Goal: Information Seeking & Learning: Learn about a topic

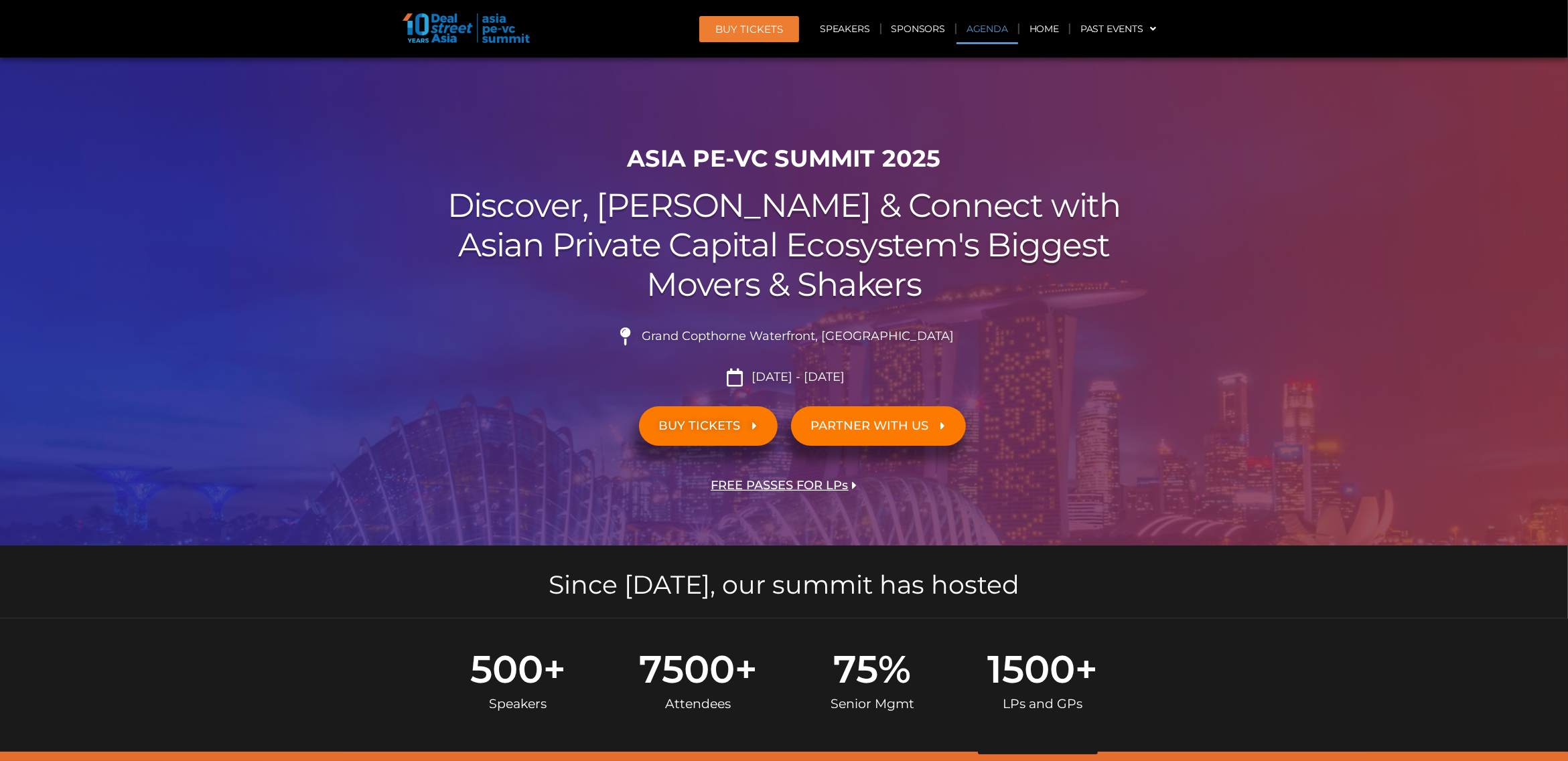
click at [980, 28] on link "Agenda" at bounding box center [987, 29] width 61 height 31
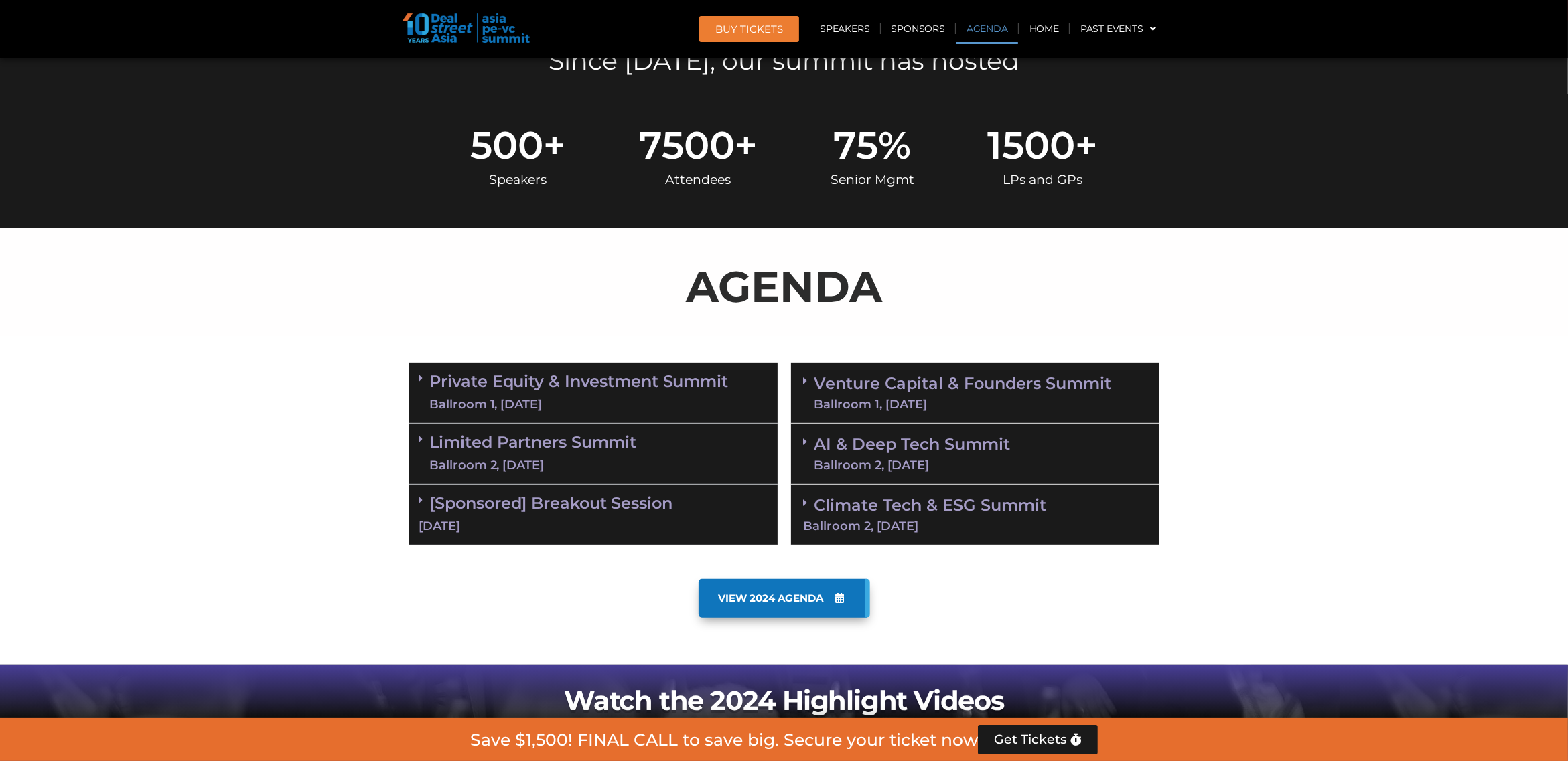
scroll to position [700, 0]
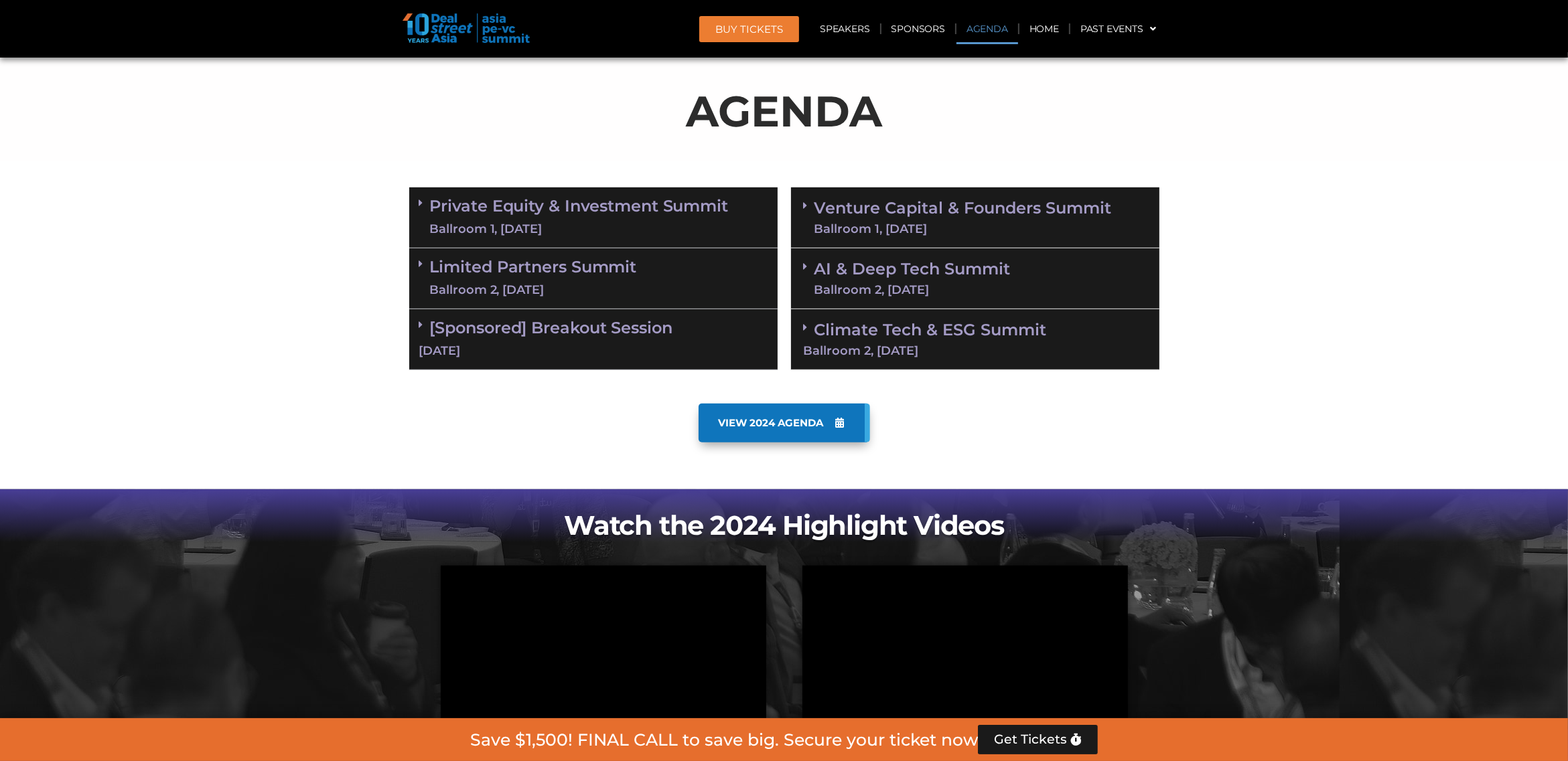
click at [946, 279] on link "AI & Deep Tech Summit Ballroom 2, 11 Sept" at bounding box center [913, 278] width 196 height 35
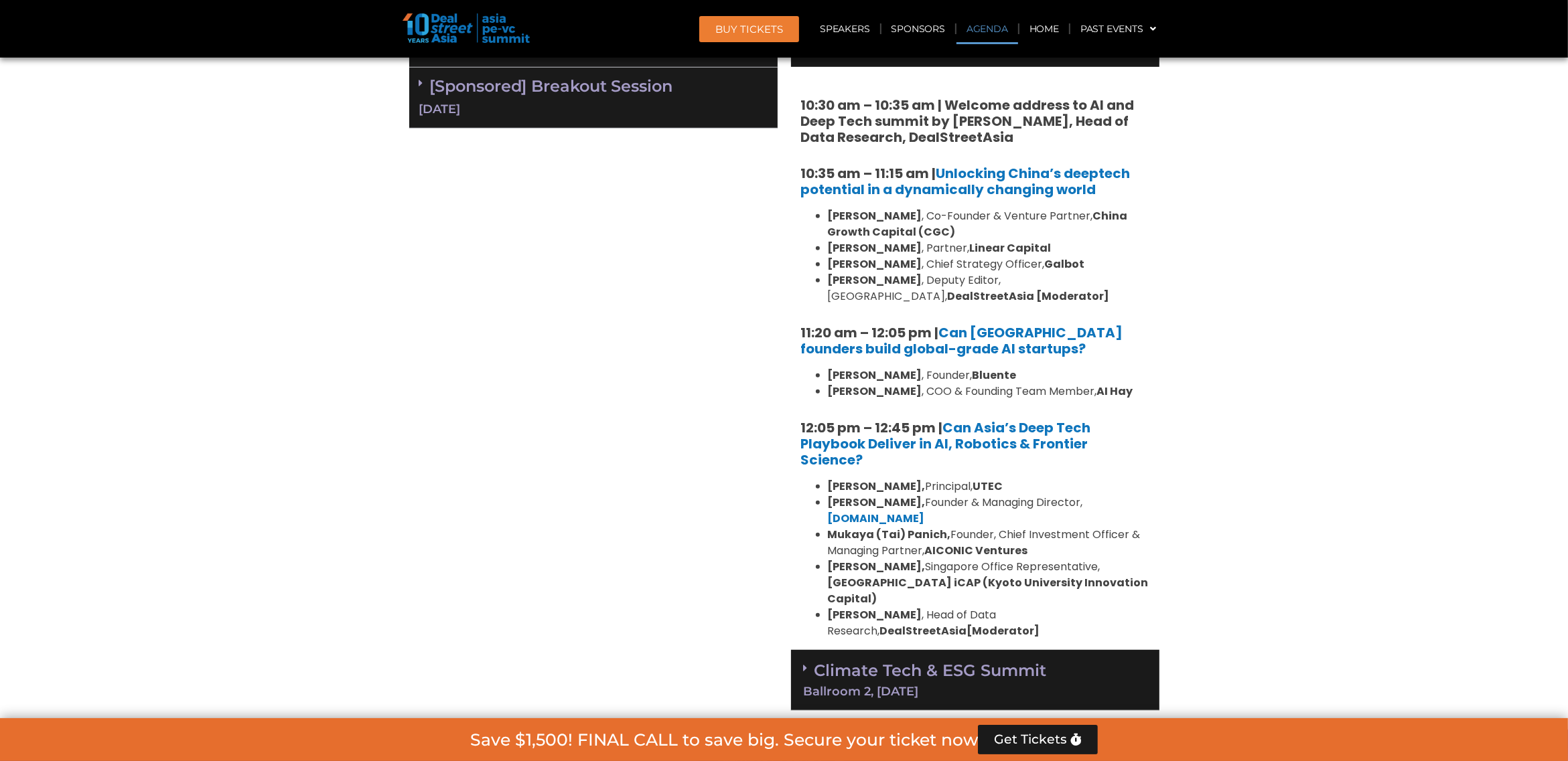
scroll to position [951, 0]
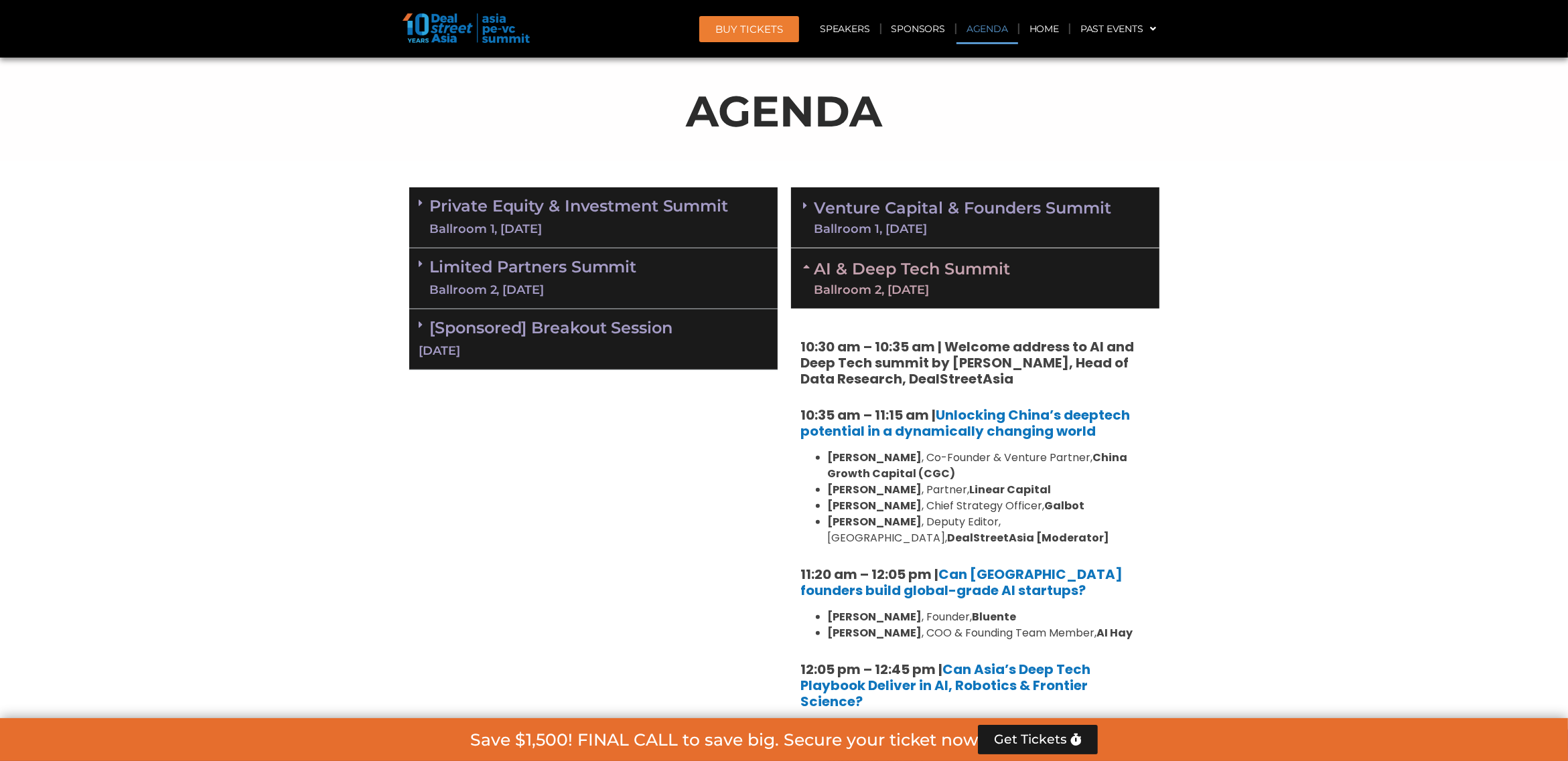
click at [928, 215] on link "Venture Capital & Founders​ Summit Ballroom 1, 11 Sept" at bounding box center [963, 218] width 298 height 35
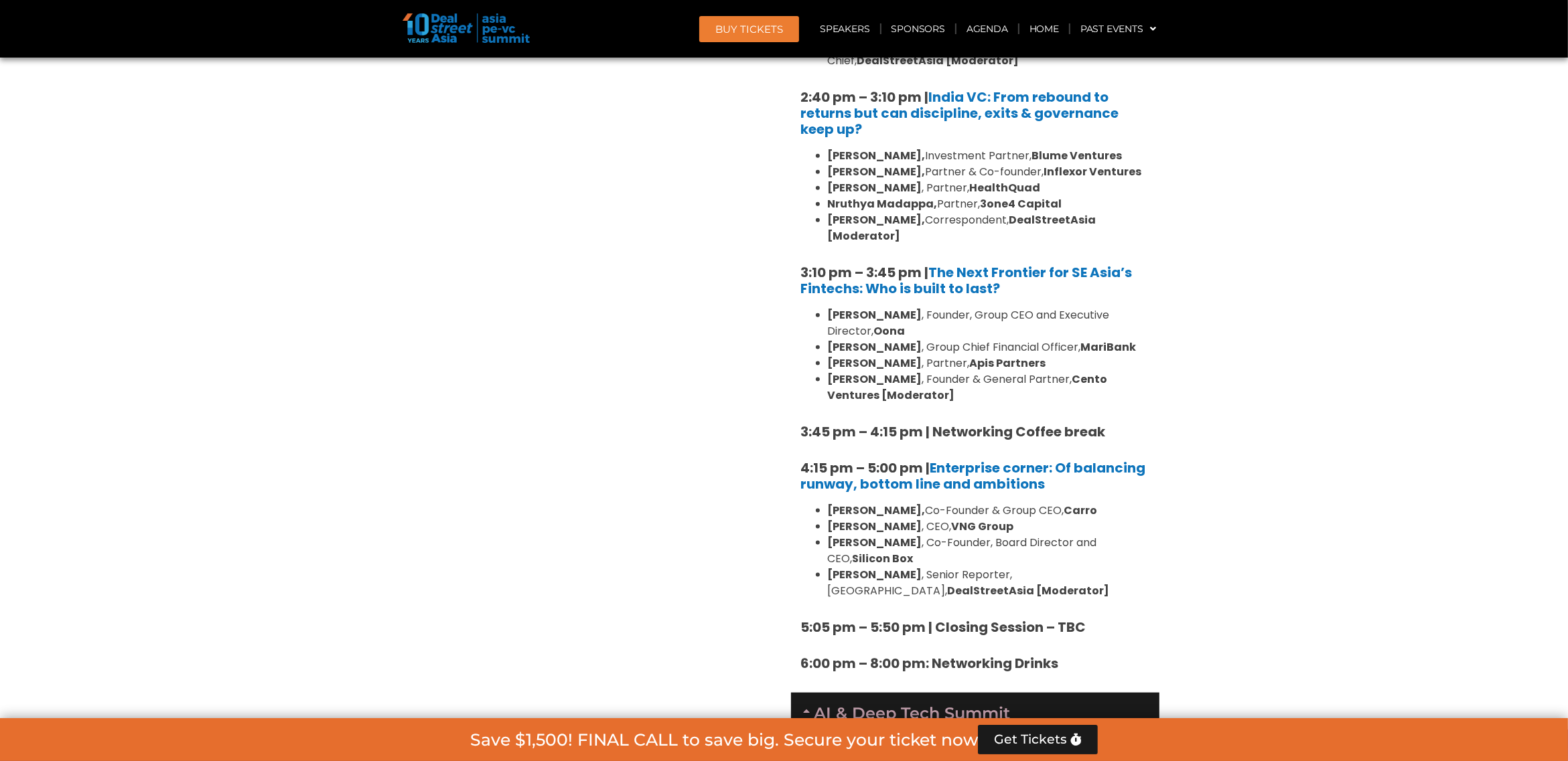
scroll to position [2039, 0]
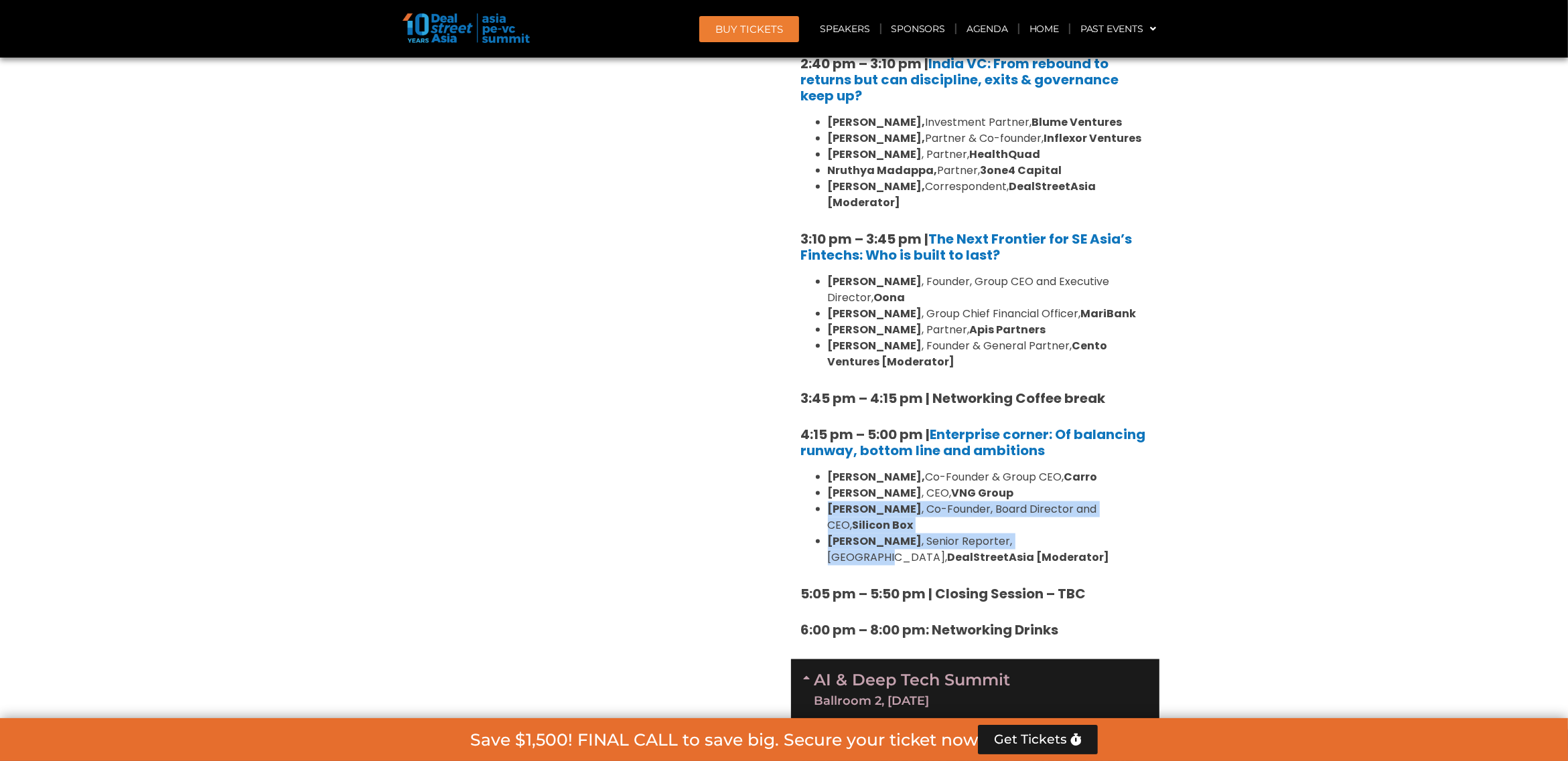
drag, startPoint x: 1096, startPoint y: 452, endPoint x: 1194, endPoint y: 474, distance: 100.4
click at [1194, 474] on section "Private Equity & Investment Summit Ballroom 1, 10 Sept 8:00 am – 9:00 am | Regi…" at bounding box center [784, 106] width 1568 height 2529
click at [1133, 486] on li "Kelly Wong , CEO, VNG Group" at bounding box center [988, 494] width 322 height 16
drag, startPoint x: 1169, startPoint y: 455, endPoint x: 823, endPoint y: 462, distance: 346.1
click at [818, 465] on section "Private Equity & Investment Summit Ballroom 1, 10 Sept 8:00 am – 9:00 am | Regi…" at bounding box center [784, 106] width 1568 height 2529
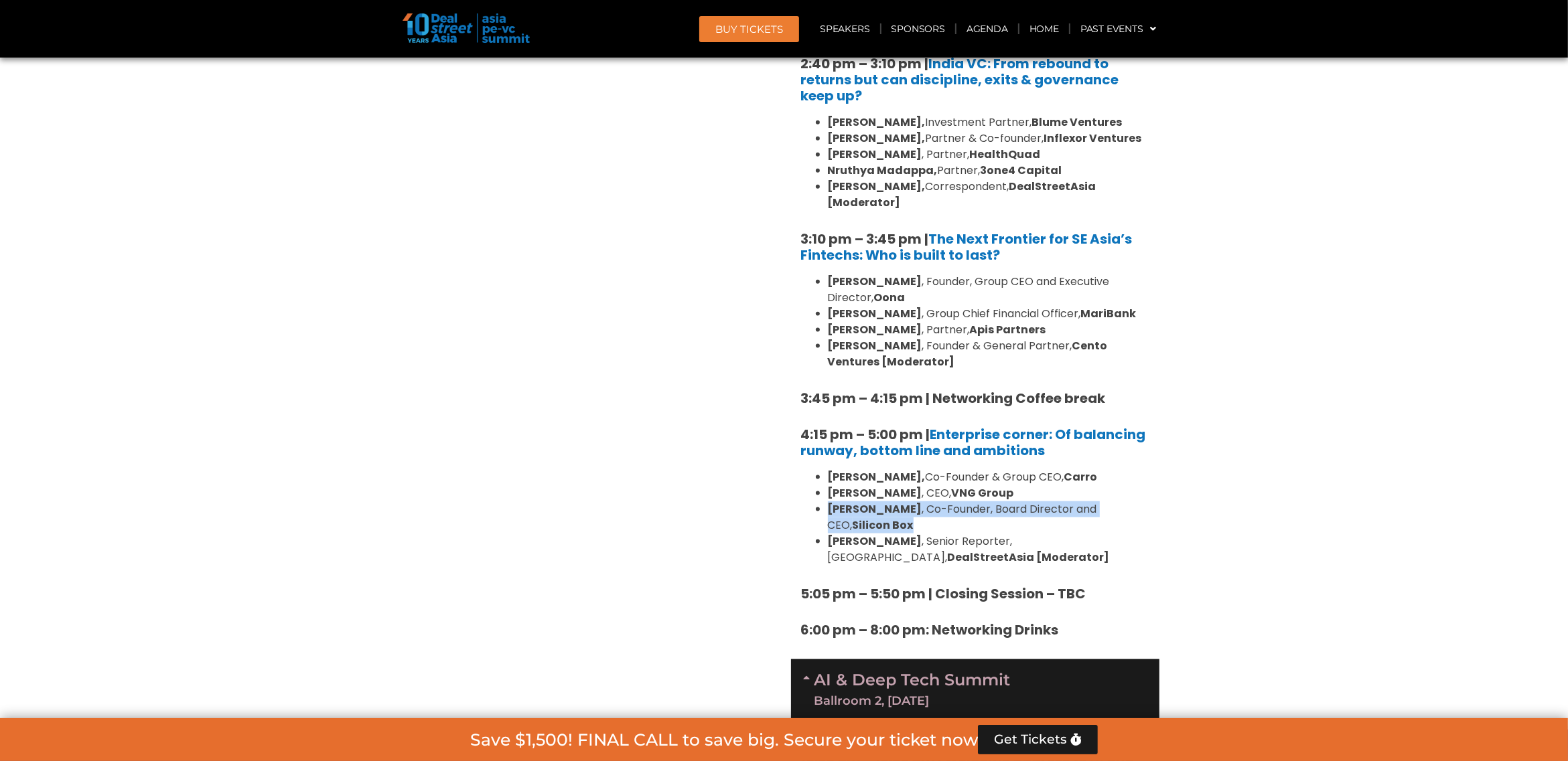
click at [895, 502] on li "Dr. BJ Han , Co-Founder, Board Director and CEO, Silicon Box" at bounding box center [988, 518] width 322 height 32
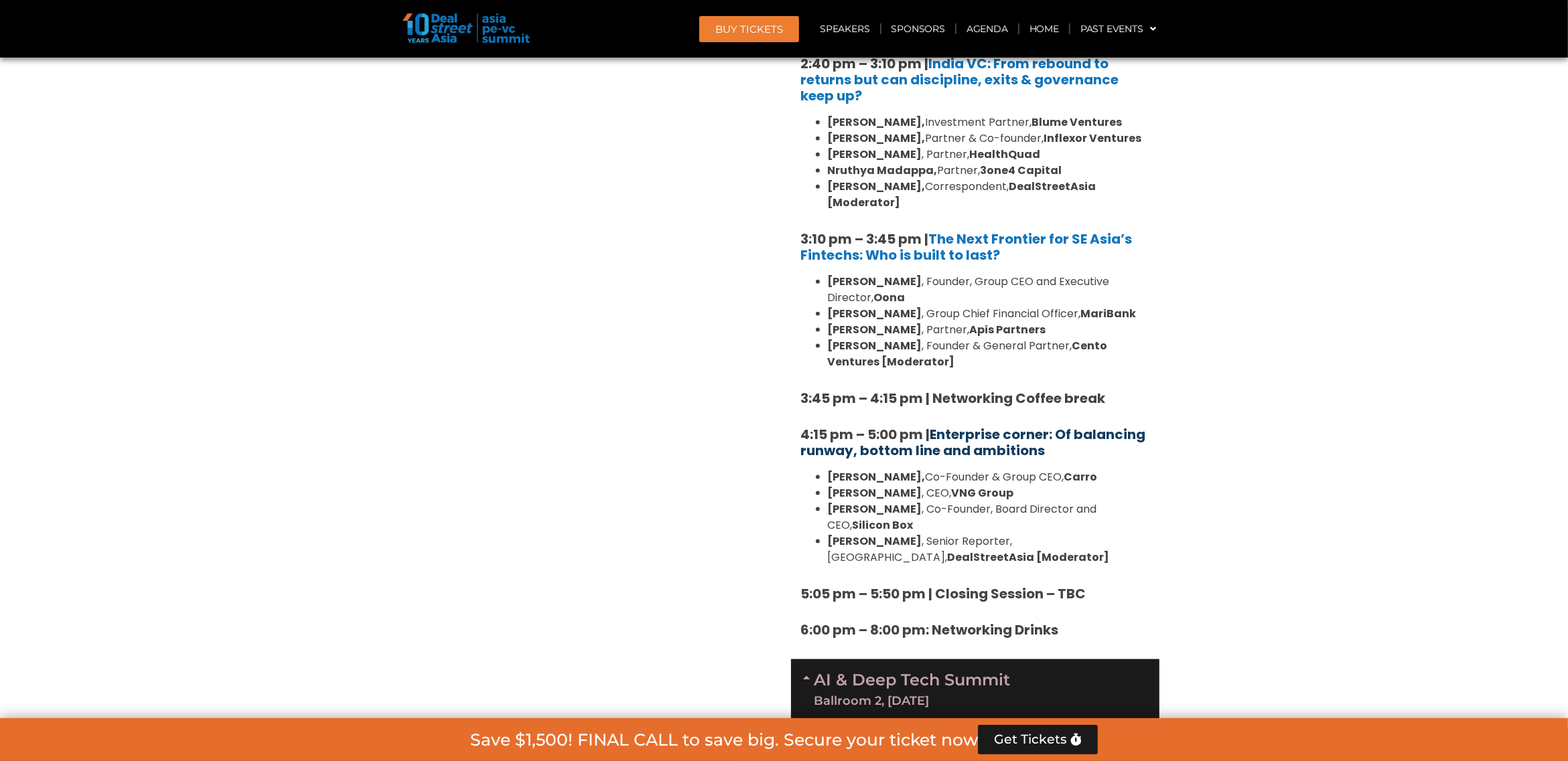
drag, startPoint x: 1070, startPoint y: 402, endPoint x: 932, endPoint y: 381, distance: 139.6
click at [932, 427] on h5 "4:15 pm – 5:00 pm | Enterprise corner: Of balancing runway, bottom line and amb…" at bounding box center [975, 443] width 348 height 32
copy link "Enterprise corner: Of balancing runway, bottom line and ambitions"
click at [1317, 546] on section "Private Equity & Investment Summit Ballroom 1, 10 Sept 8:00 am – 9:00 am | Regi…" at bounding box center [784, 106] width 1568 height 2529
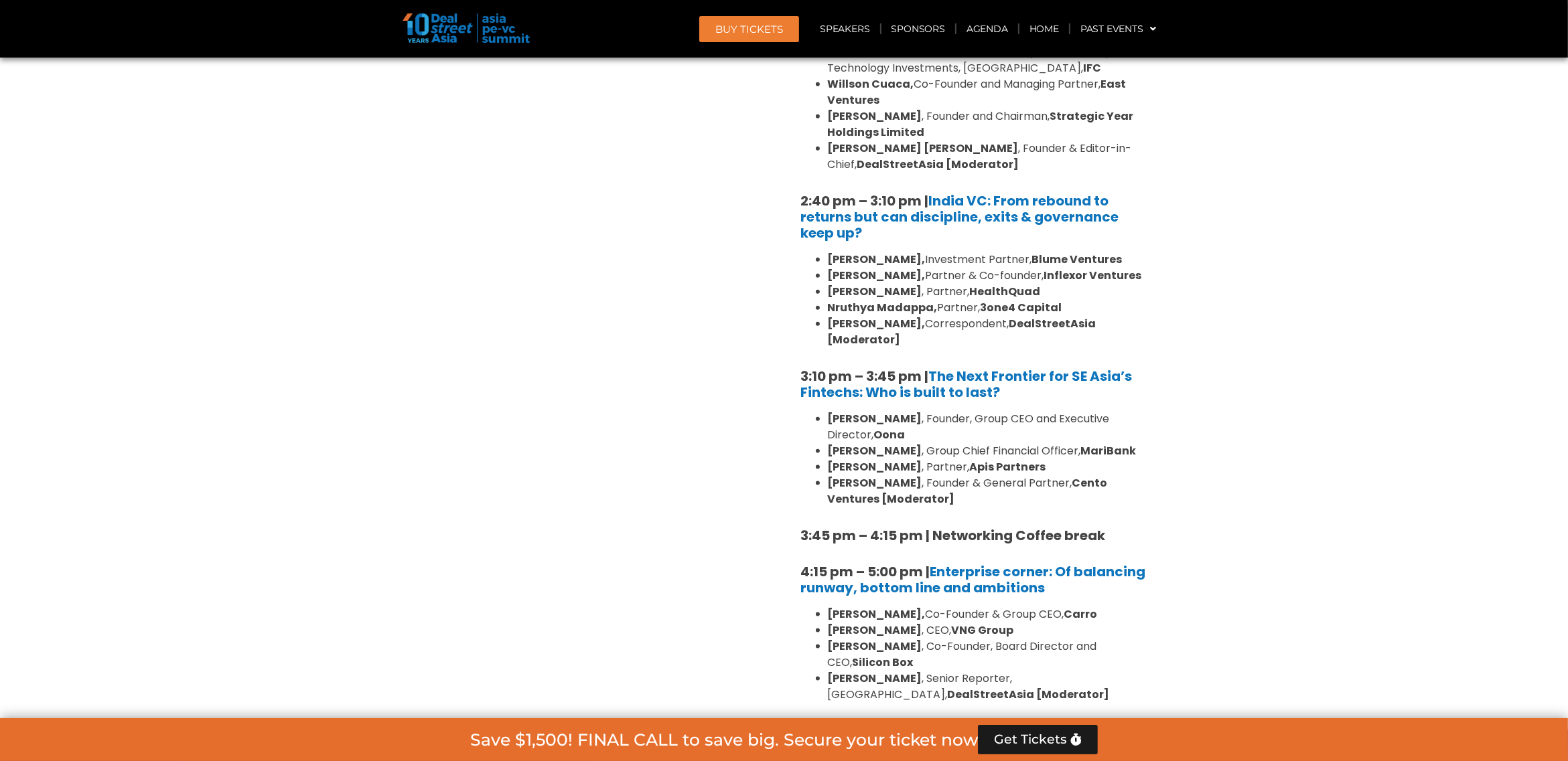
scroll to position [1871, 0]
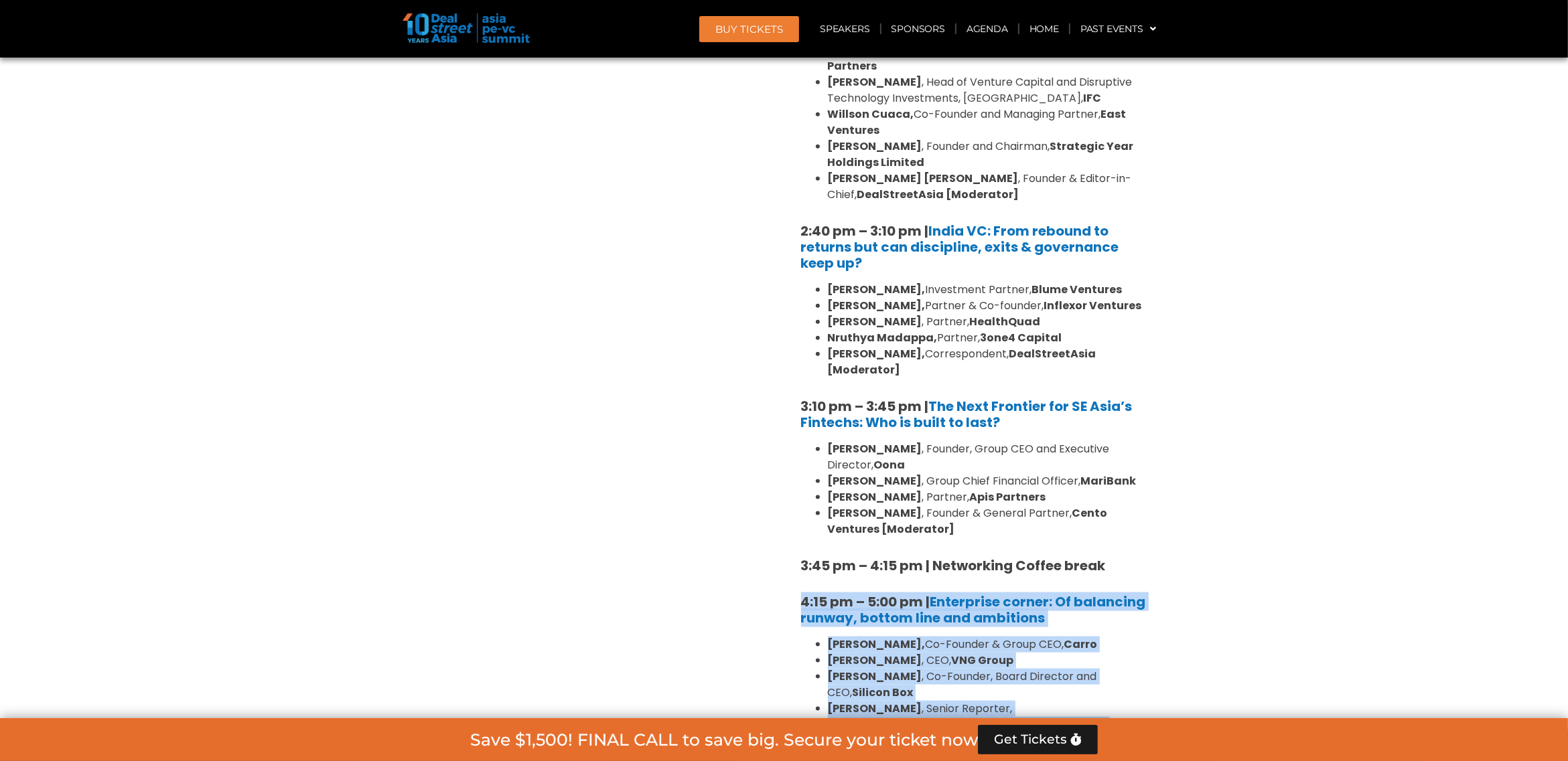
drag, startPoint x: 1033, startPoint y: 663, endPoint x: 796, endPoint y: 549, distance: 263.0
copy div "4:15 pm – 5:00 pm | Enterprise corner: Of balancing runway, bottom line and amb…"
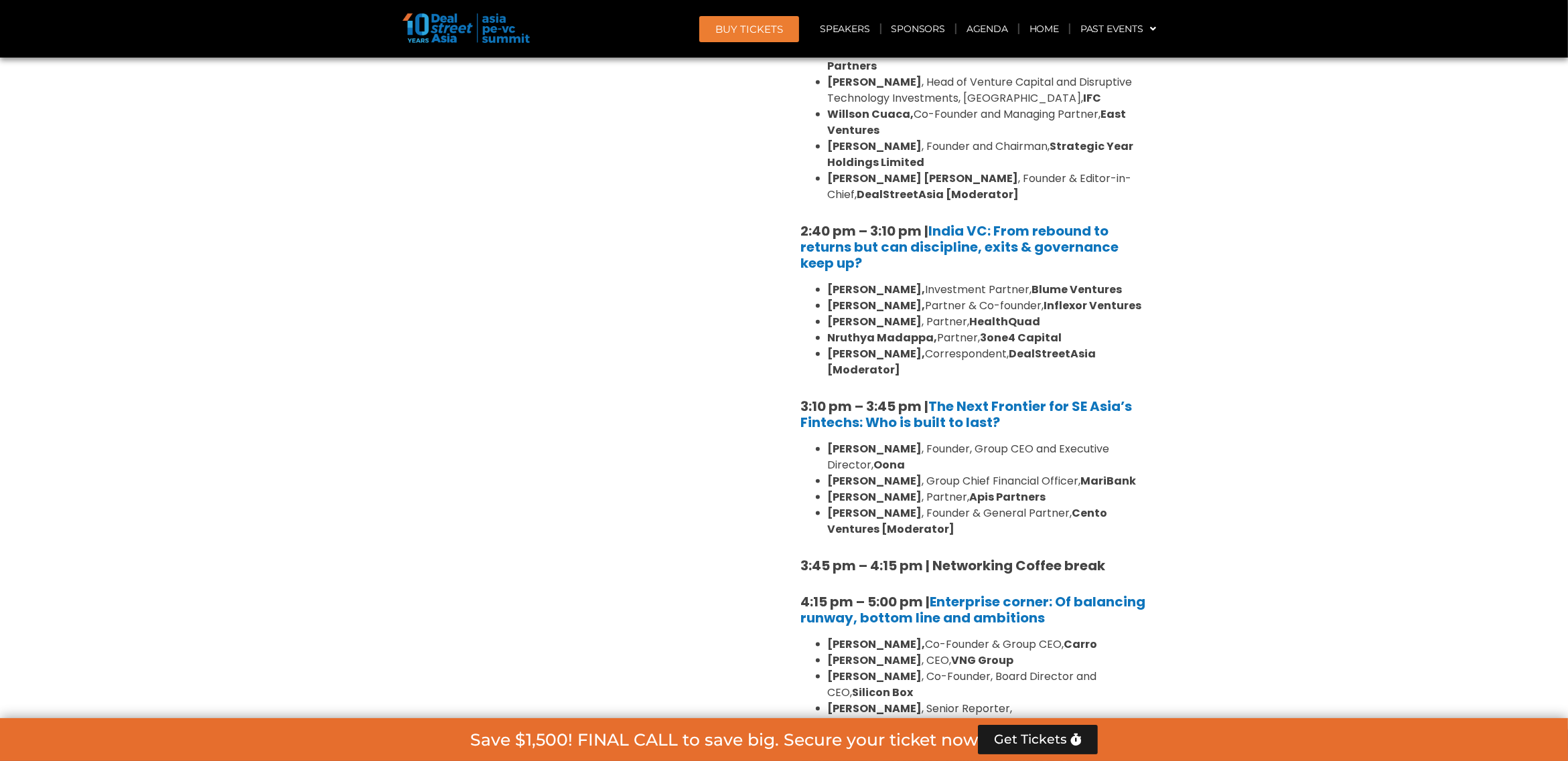
drag, startPoint x: 1301, startPoint y: 519, endPoint x: 1310, endPoint y: 518, distance: 9.1
click at [1306, 519] on section "Private Equity & Investment Summit Ballroom 1, 10 Sept 8:00 am – 9:00 am | Regi…" at bounding box center [784, 274] width 1568 height 2529
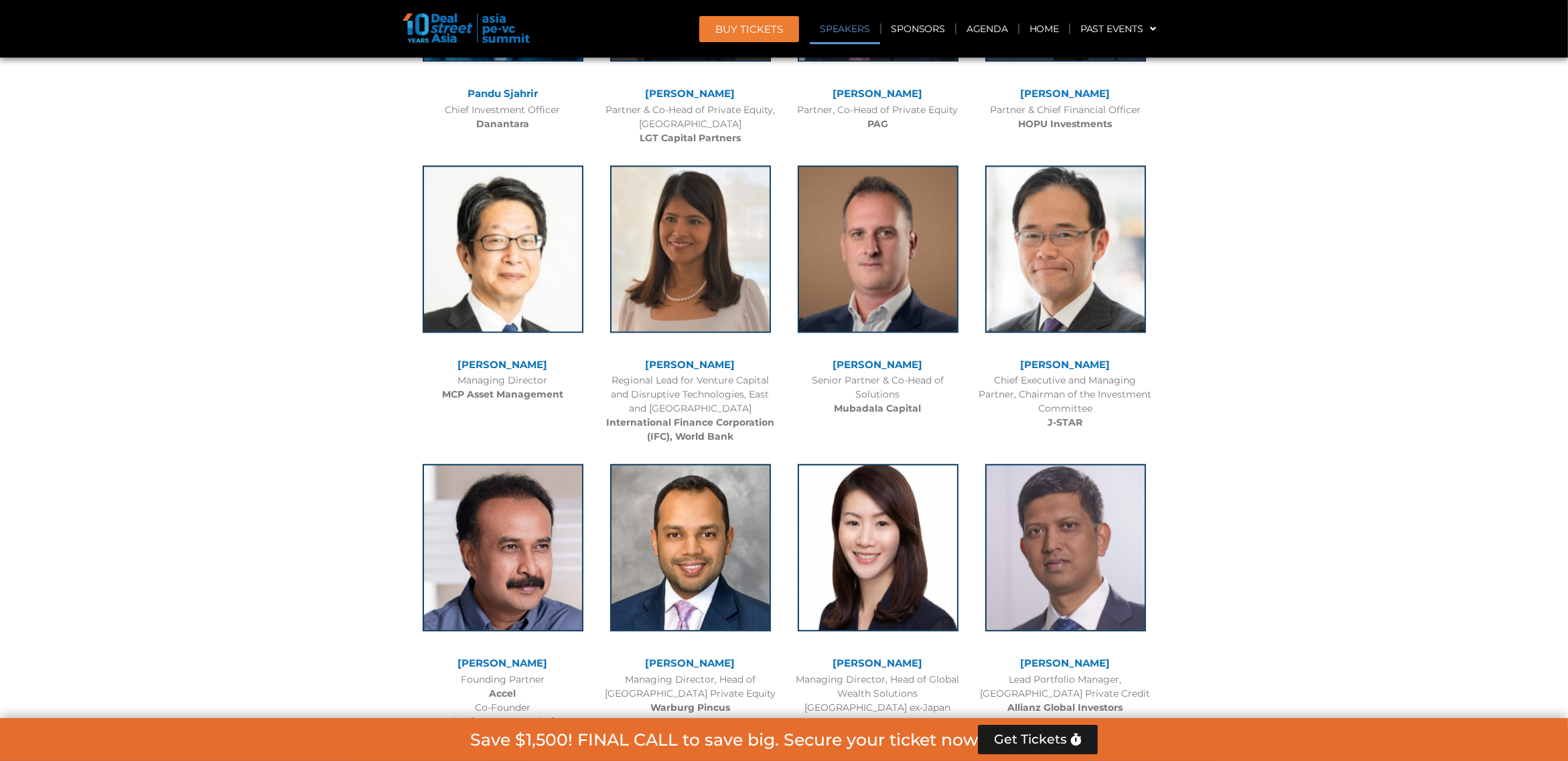
scroll to position [3682, 0]
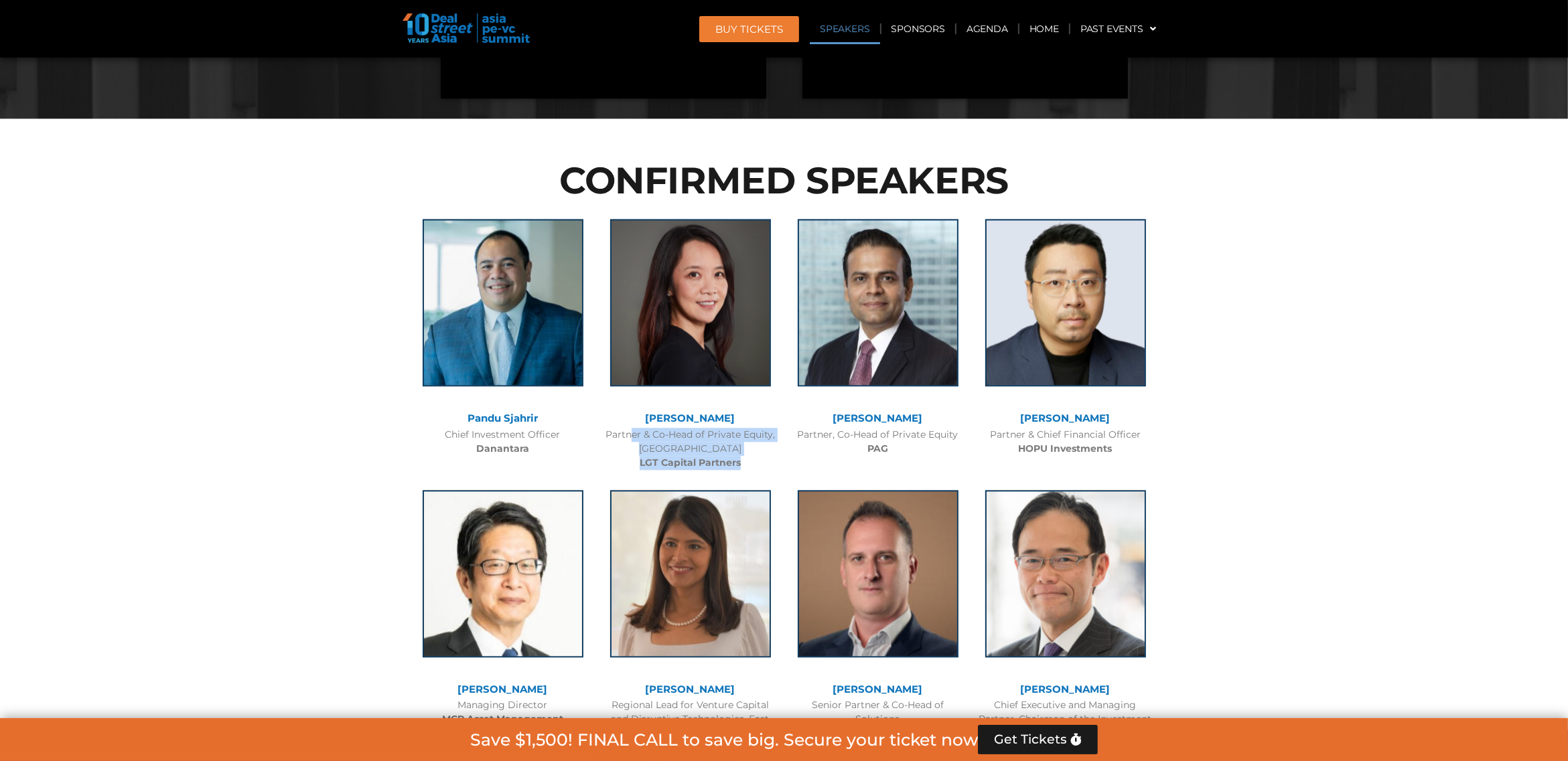
drag, startPoint x: 606, startPoint y: 349, endPoint x: 755, endPoint y: 380, distance: 152.2
click at [755, 428] on div "Partner & Co-Head of Private Equity, Asia Pacific LGT Capital Partners" at bounding box center [690, 448] width 174 height 42
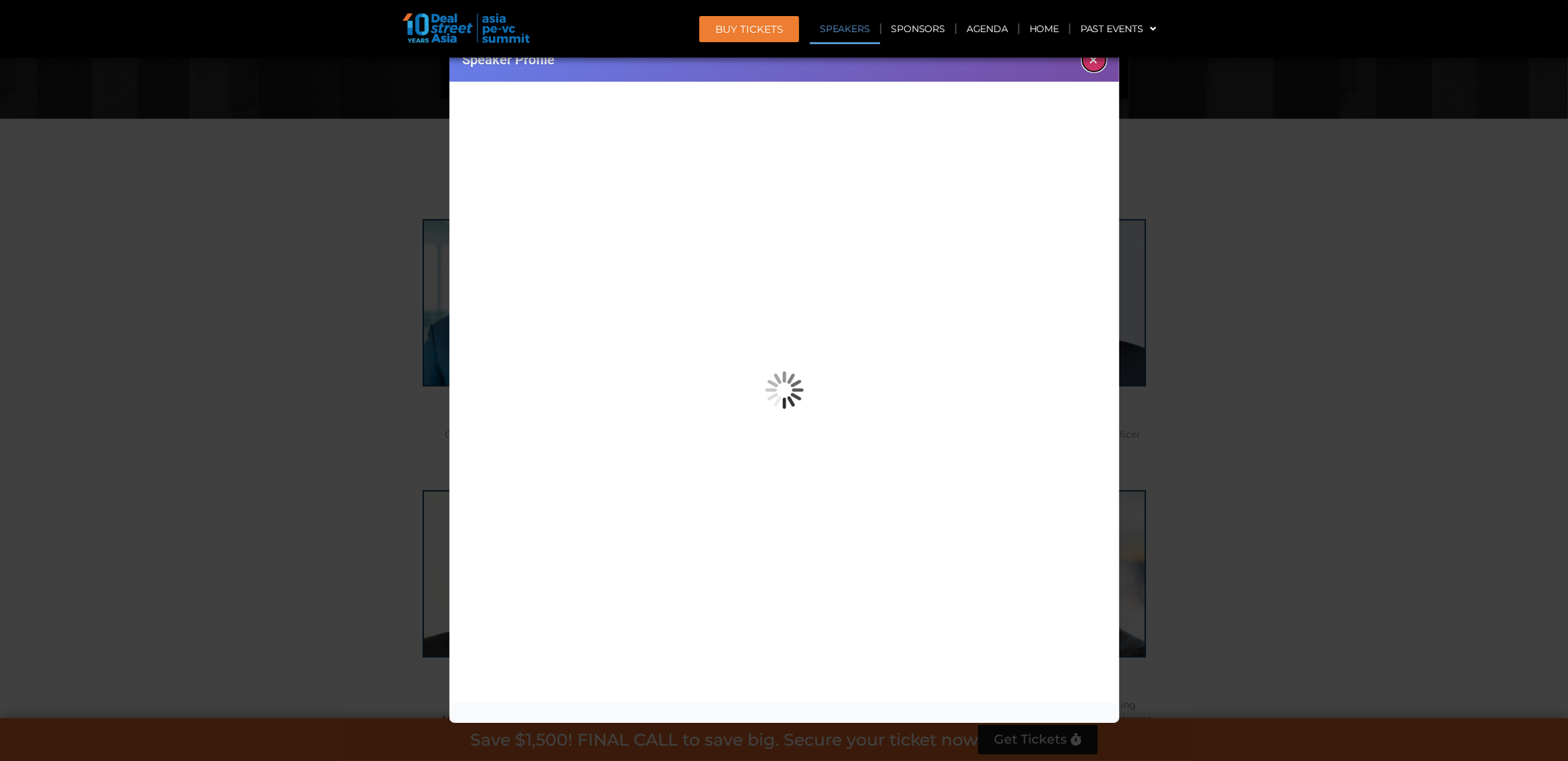
click at [1093, 59] on button "×" at bounding box center [1093, 59] width 23 height 23
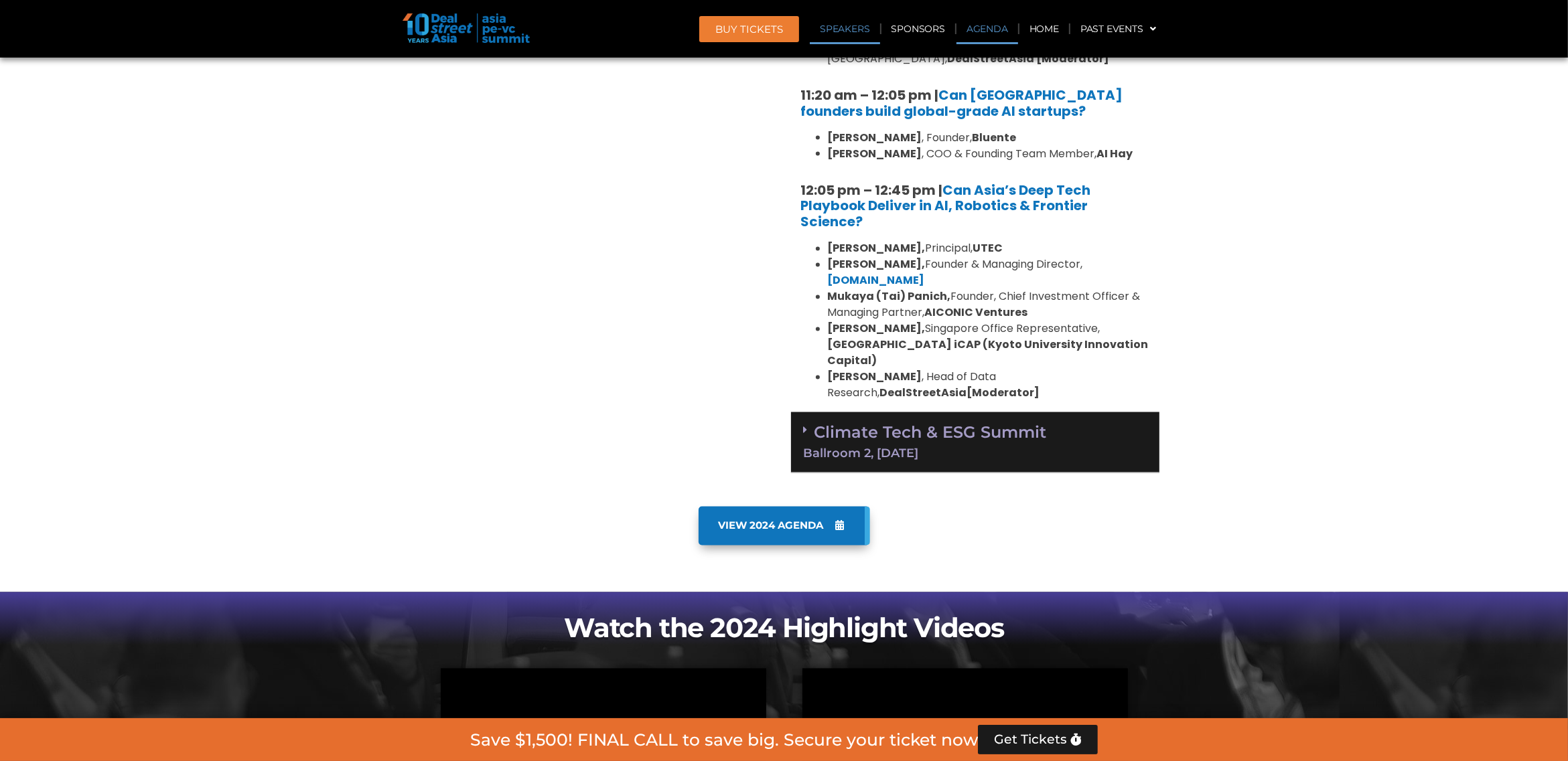
click at [1002, 37] on link "Agenda" at bounding box center [987, 29] width 61 height 31
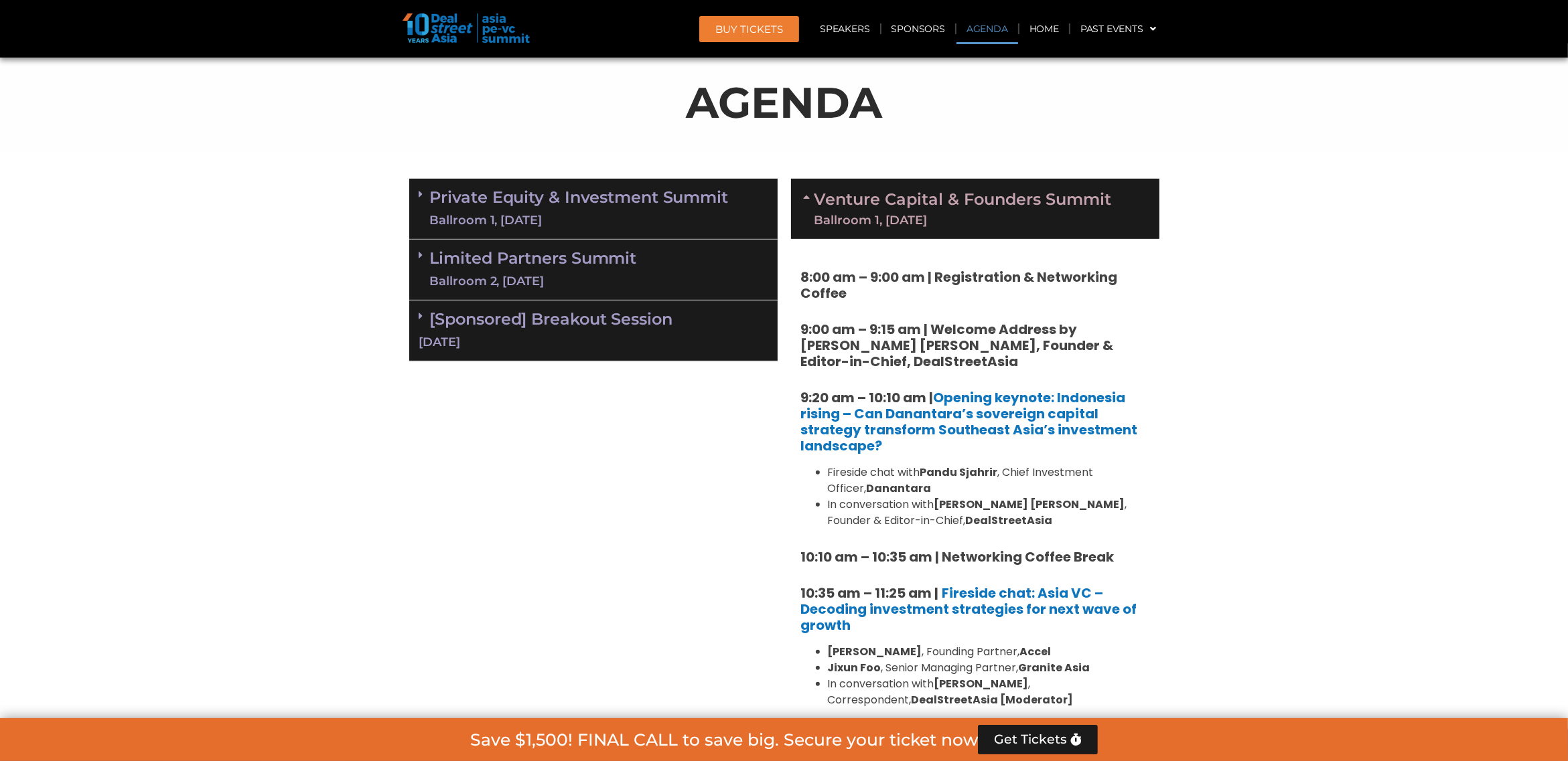
scroll to position [700, 0]
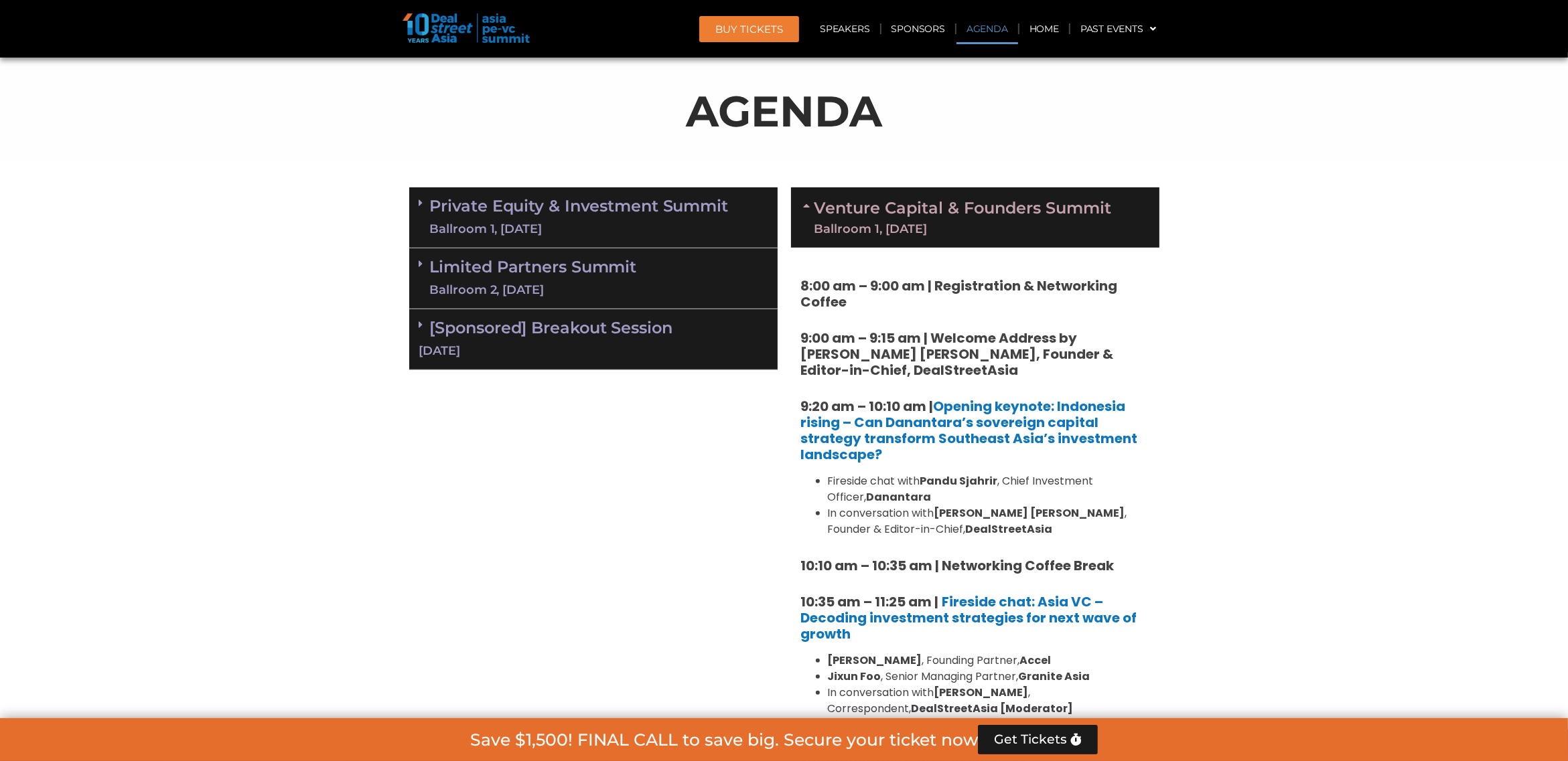
click at [673, 222] on div "Ballroom 1, [DATE]" at bounding box center [579, 229] width 298 height 17
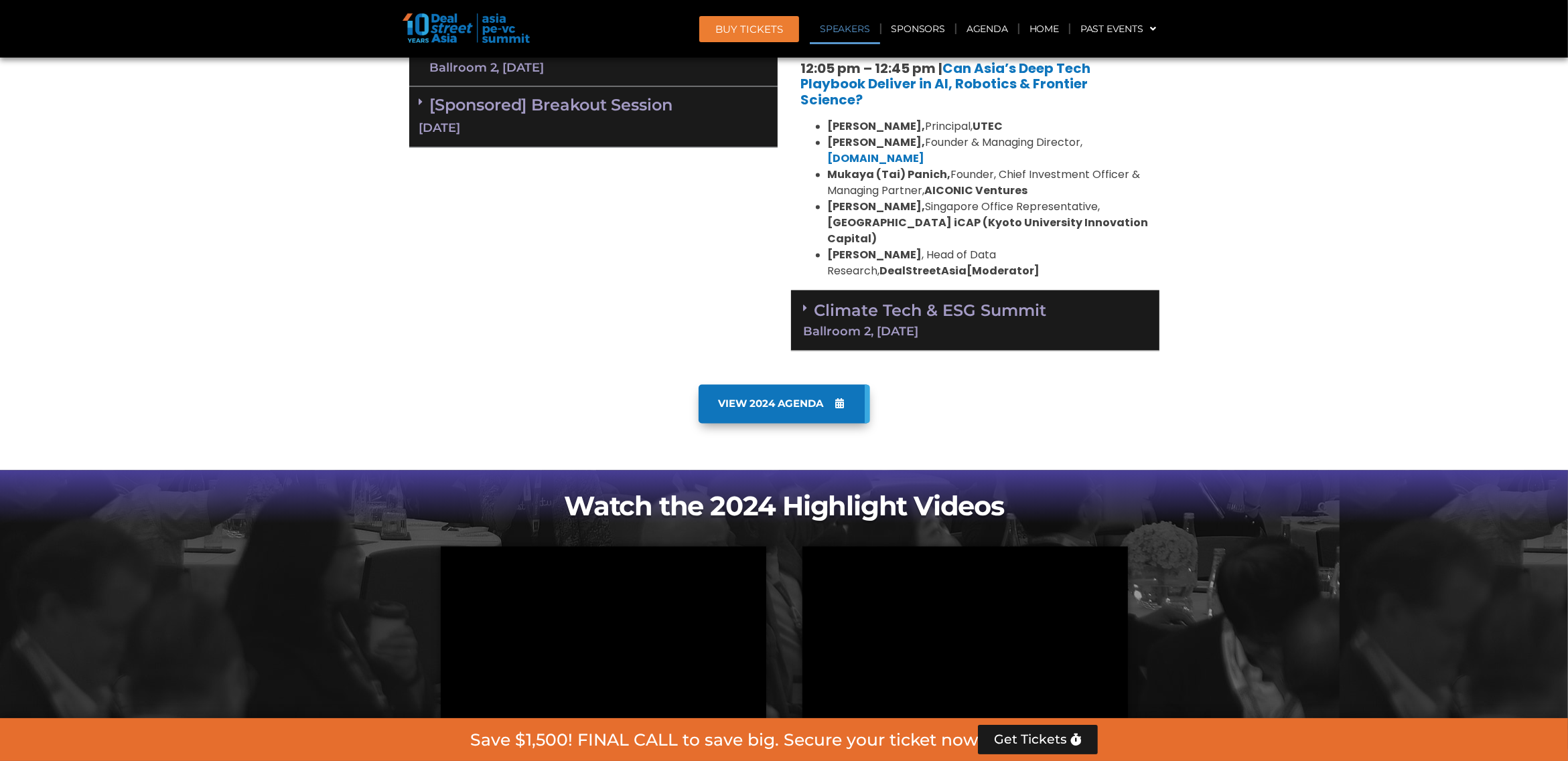
scroll to position [2633, 0]
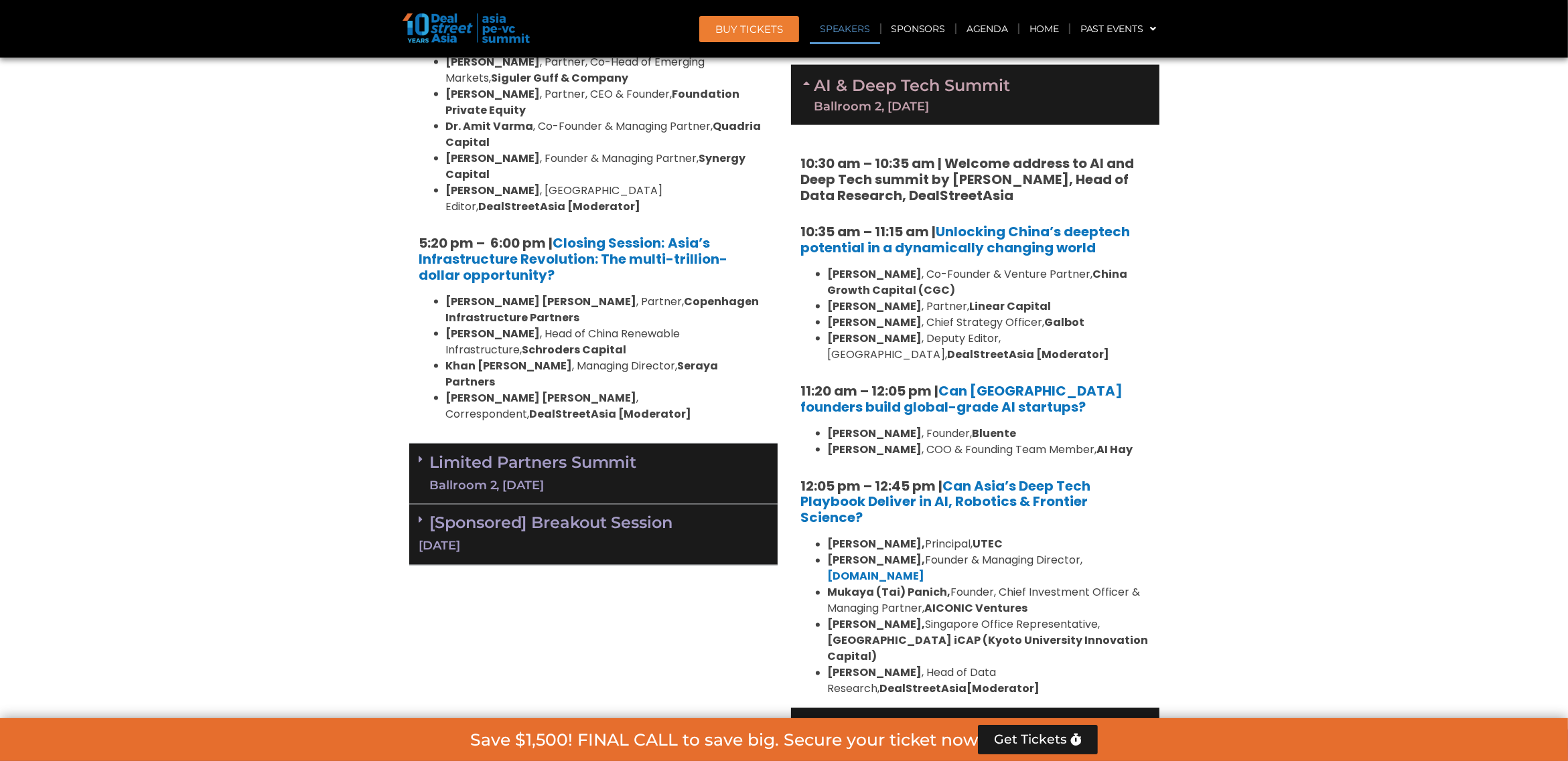
click at [559, 477] on div "Ballroom 2, [DATE]" at bounding box center [533, 485] width 207 height 17
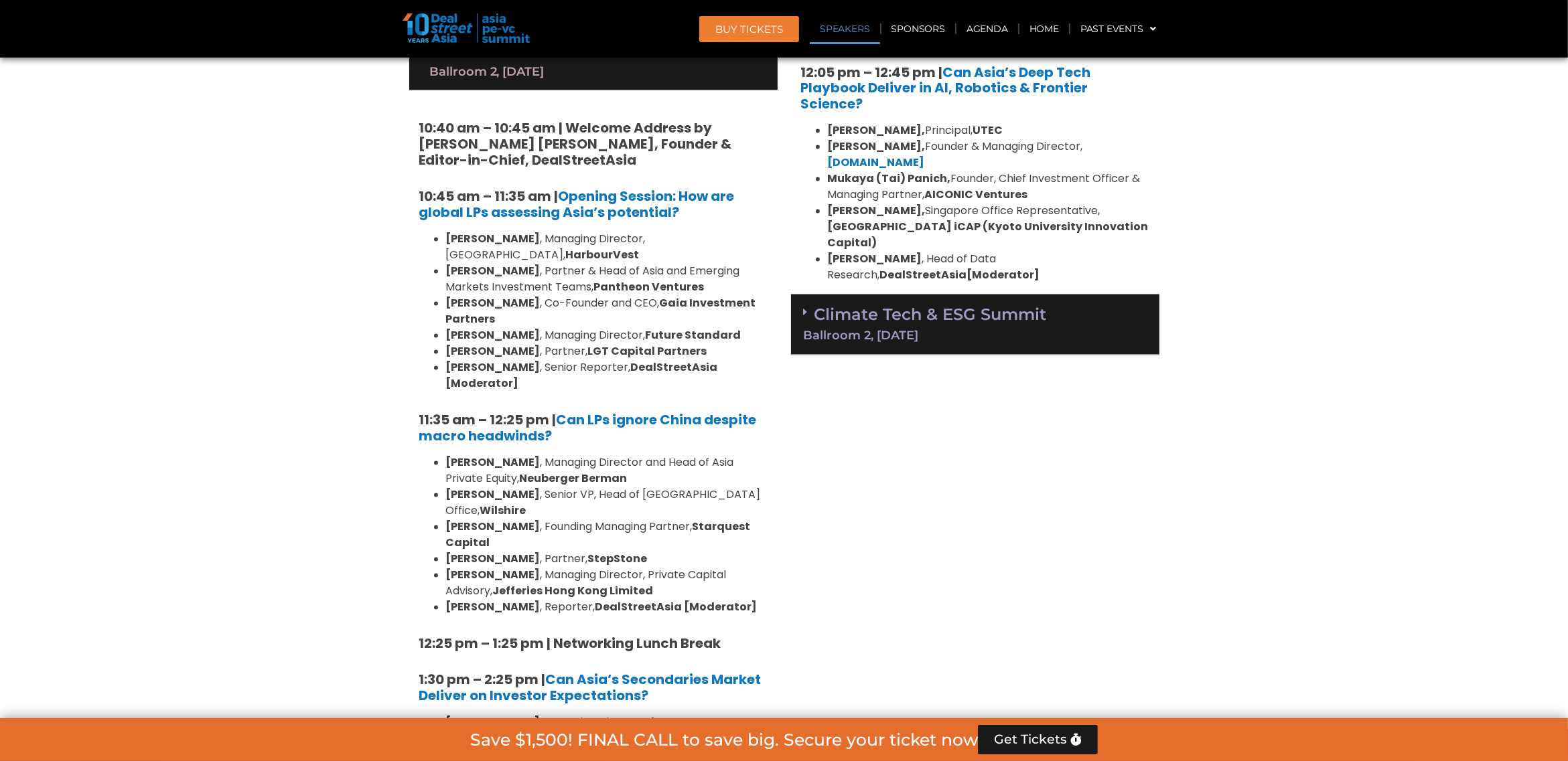
scroll to position [3052, 0]
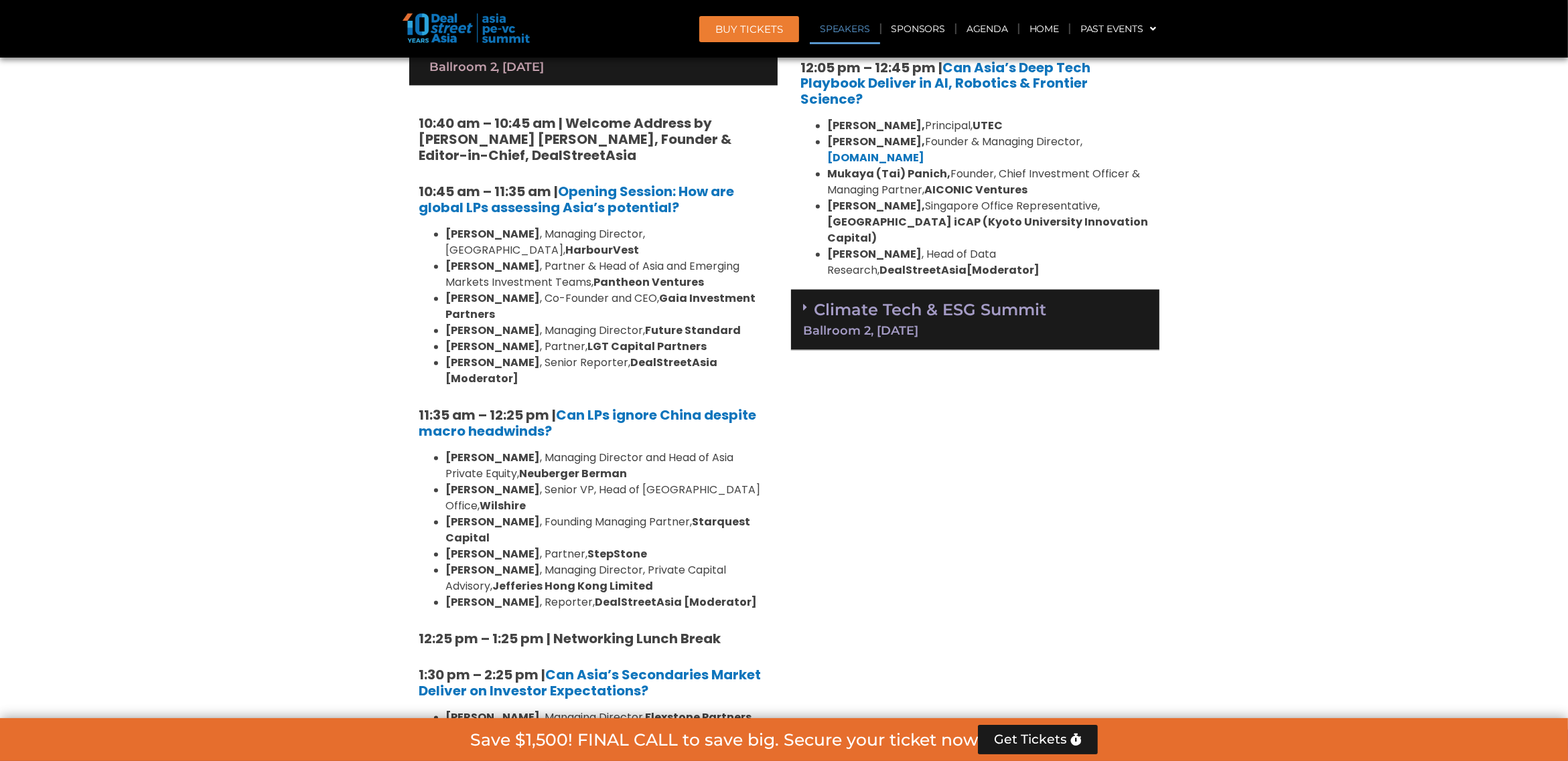
click at [898, 290] on div "Climate Tech & ESG Summit Ballroom 2, 11 Sept" at bounding box center [975, 320] width 369 height 61
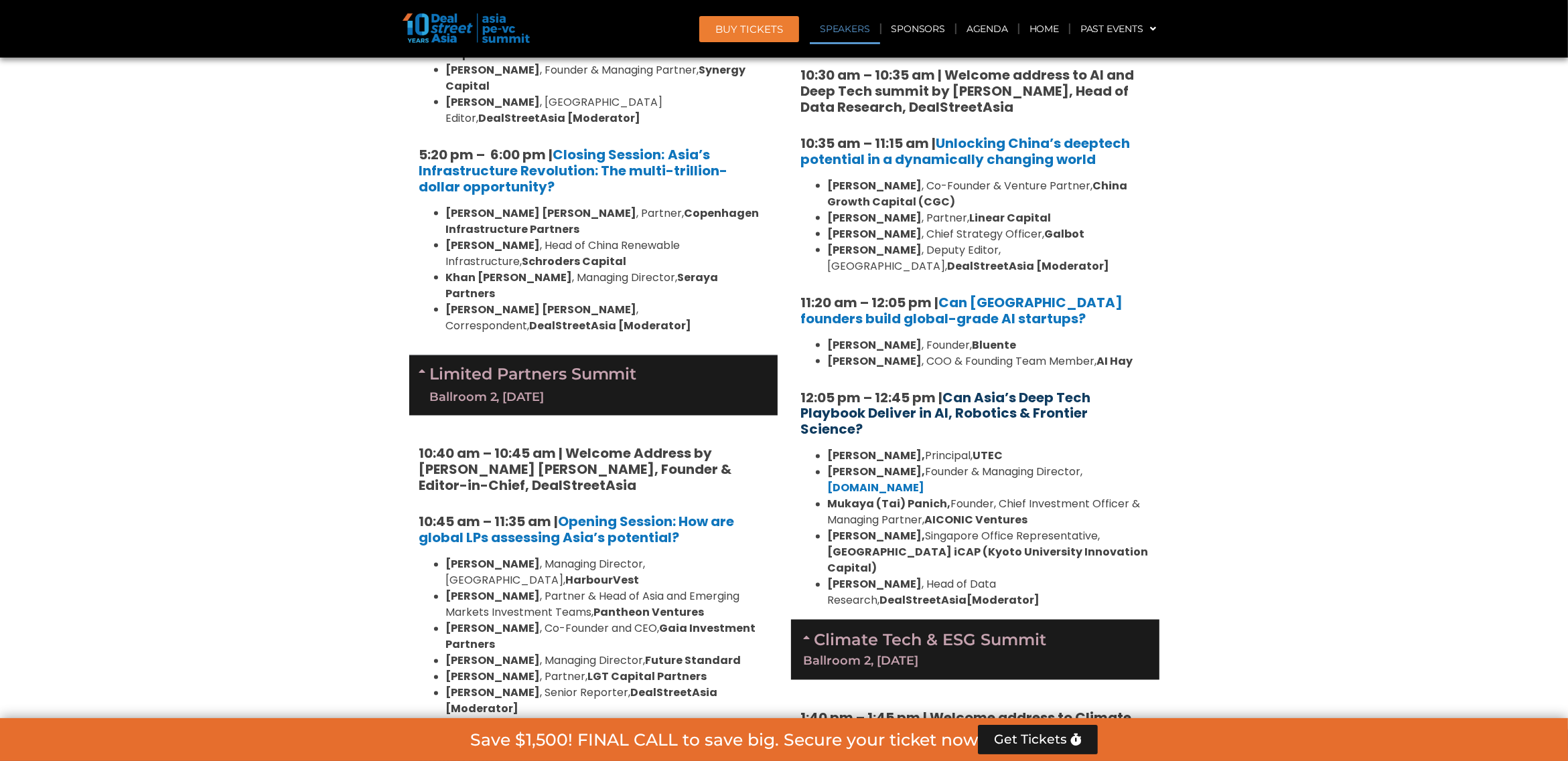
scroll to position [2691, 0]
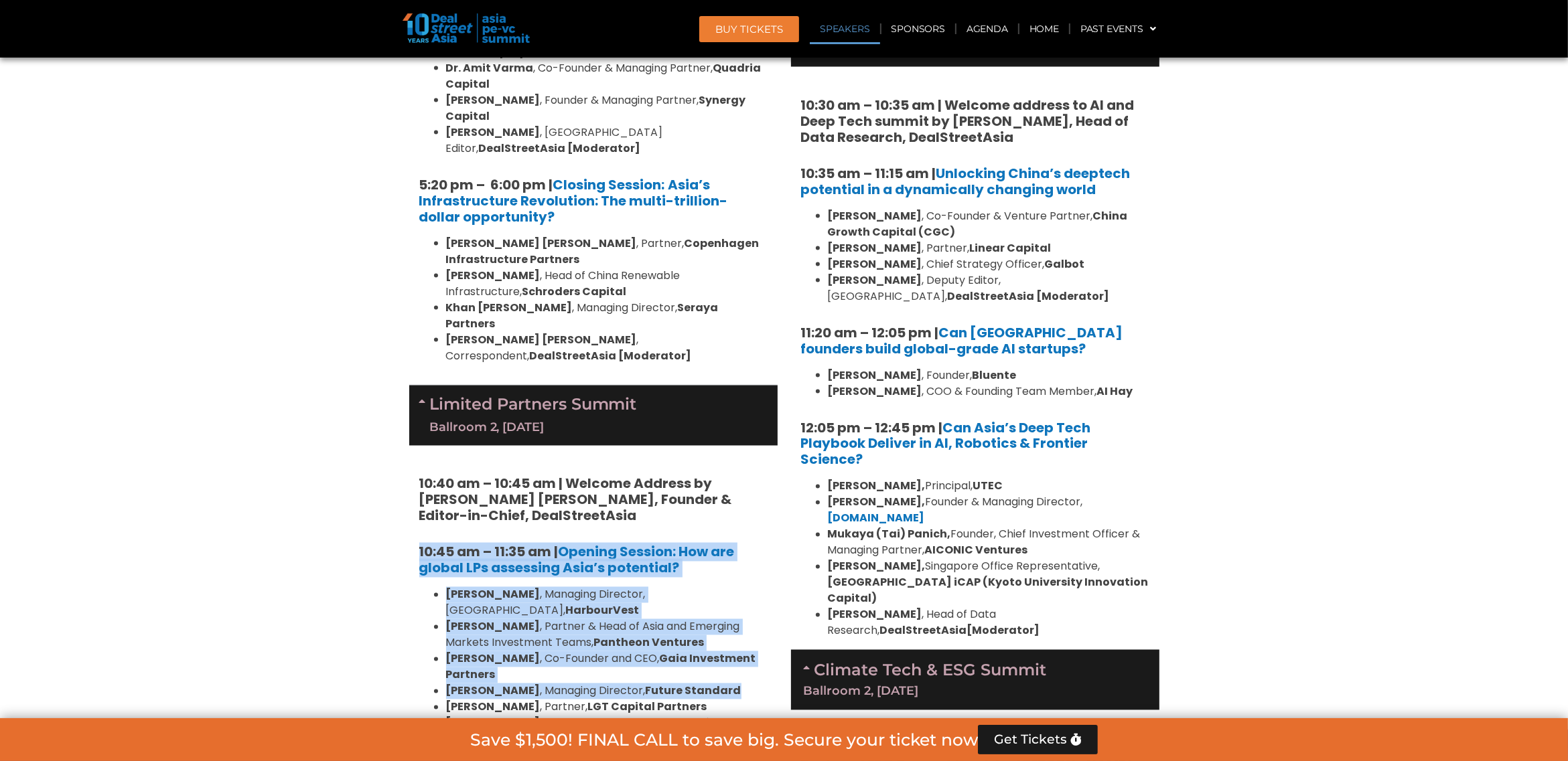
drag, startPoint x: 395, startPoint y: 311, endPoint x: 736, endPoint y: 446, distance: 366.8
click at [734, 446] on section "Private Equity & Investment Summit Ballroom 1, 10 Sept 8:00 am – 9:00 am | Regi…" at bounding box center [784, 70] width 1568 height 3762
click at [736, 684] on li "Michael Liu , Managing Director, Future Standard" at bounding box center [606, 692] width 322 height 16
drag, startPoint x: 377, startPoint y: 325, endPoint x: 768, endPoint y: 483, distance: 421.7
click at [768, 483] on section "Private Equity & Investment Summit Ballroom 1, 10 Sept 8:00 am – 9:00 am | Regi…" at bounding box center [784, 70] width 1568 height 3762
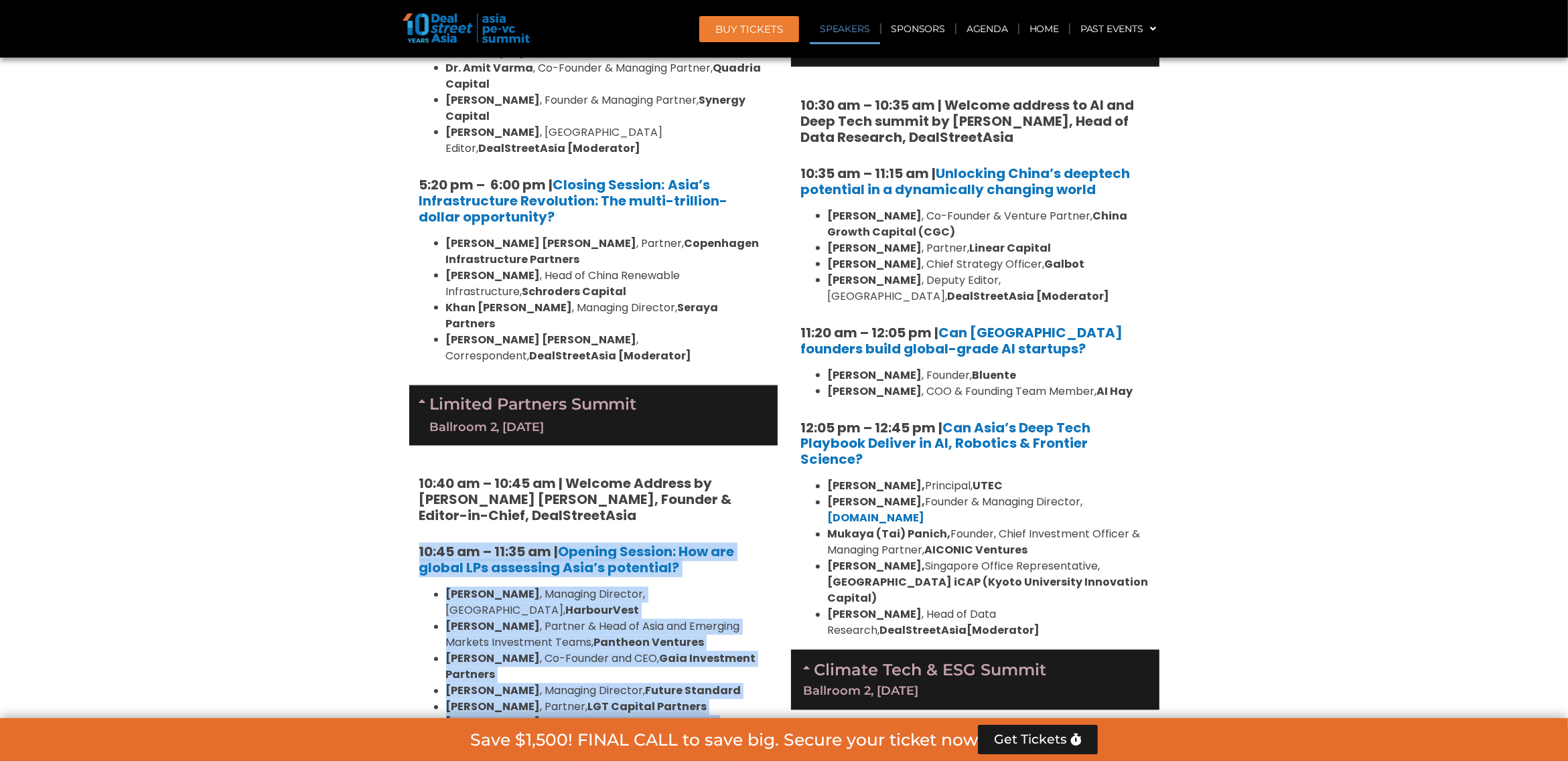
copy div "10:45 am – 11:35 am | Opening Session: How are global LPs assessing Asia’s pote…"
click at [683, 700] on li "Brooke Zhou , Partner, LGT Capital Partners" at bounding box center [606, 708] width 322 height 16
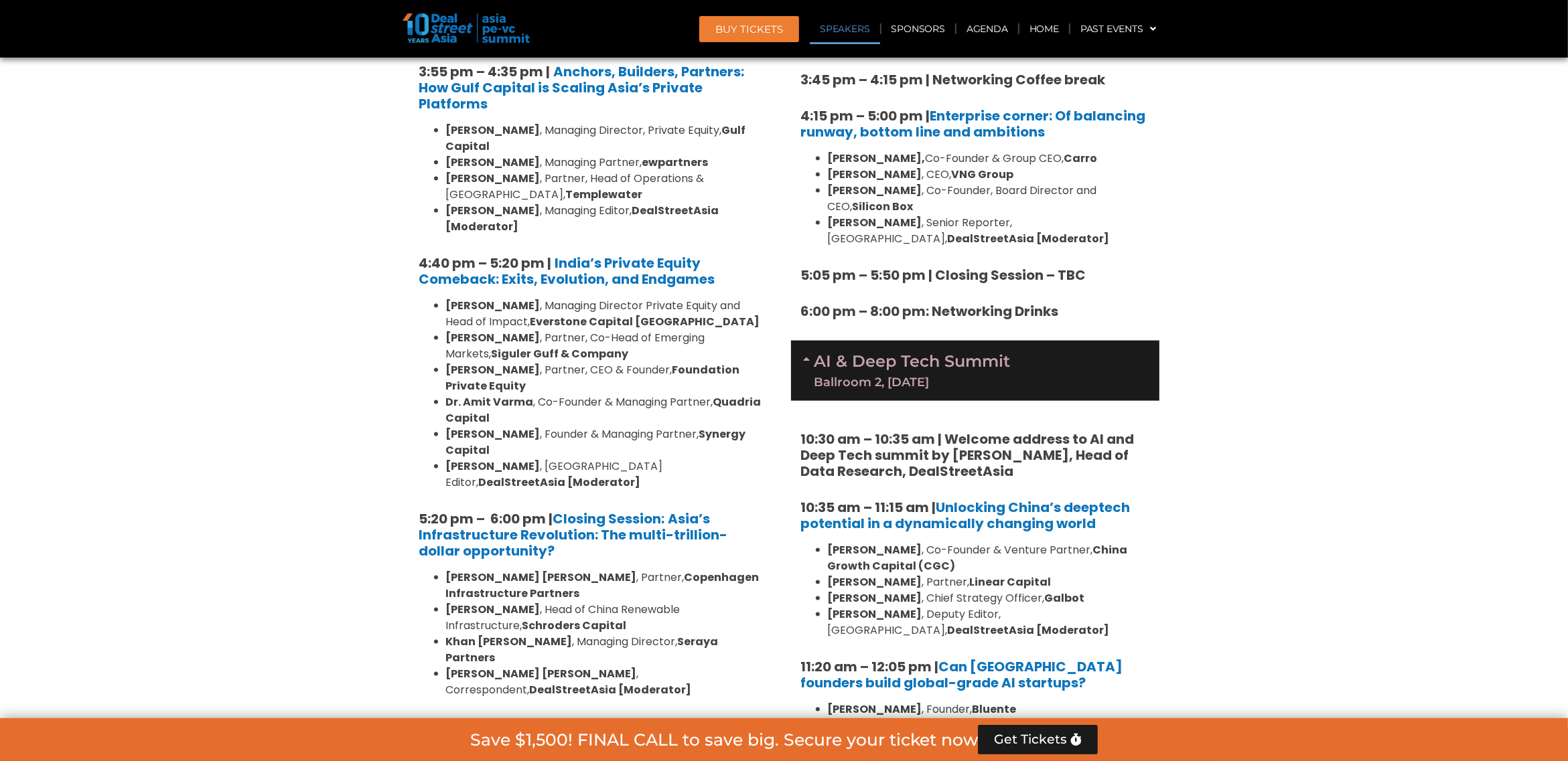
scroll to position [2356, 0]
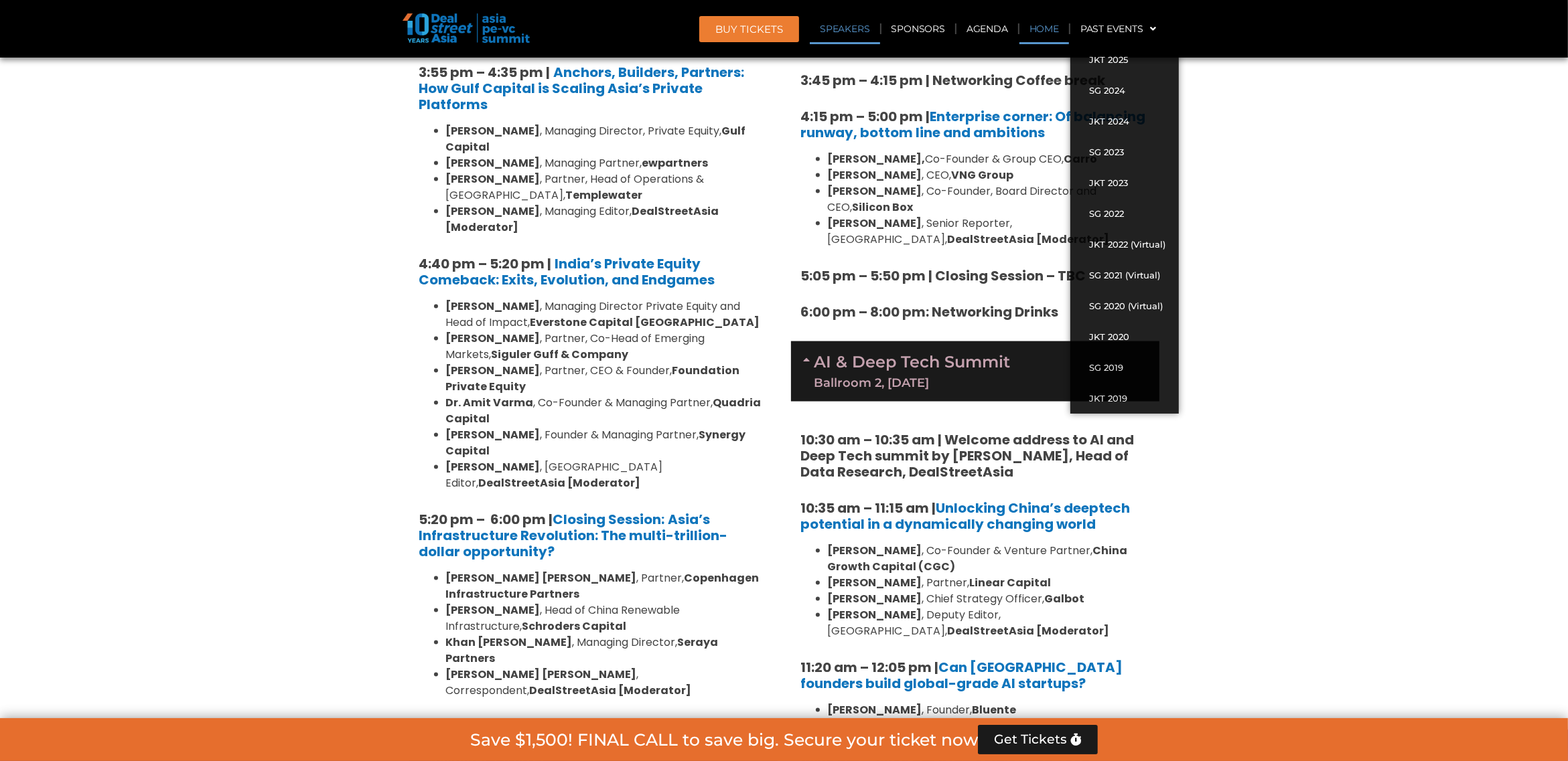
click at [1044, 31] on link "Home" at bounding box center [1044, 29] width 49 height 31
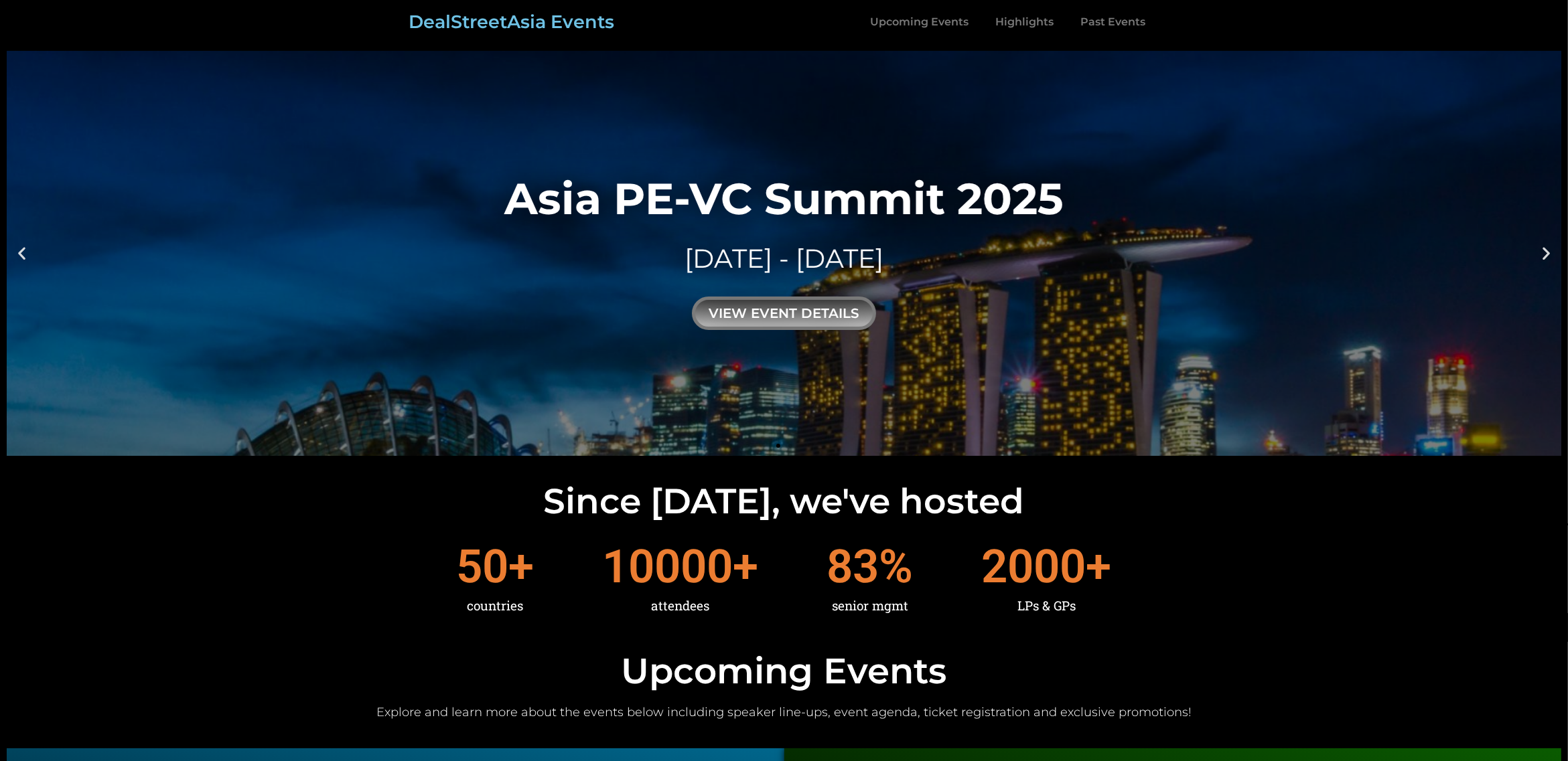
click at [1545, 252] on icon "Next slide" at bounding box center [1546, 253] width 17 height 17
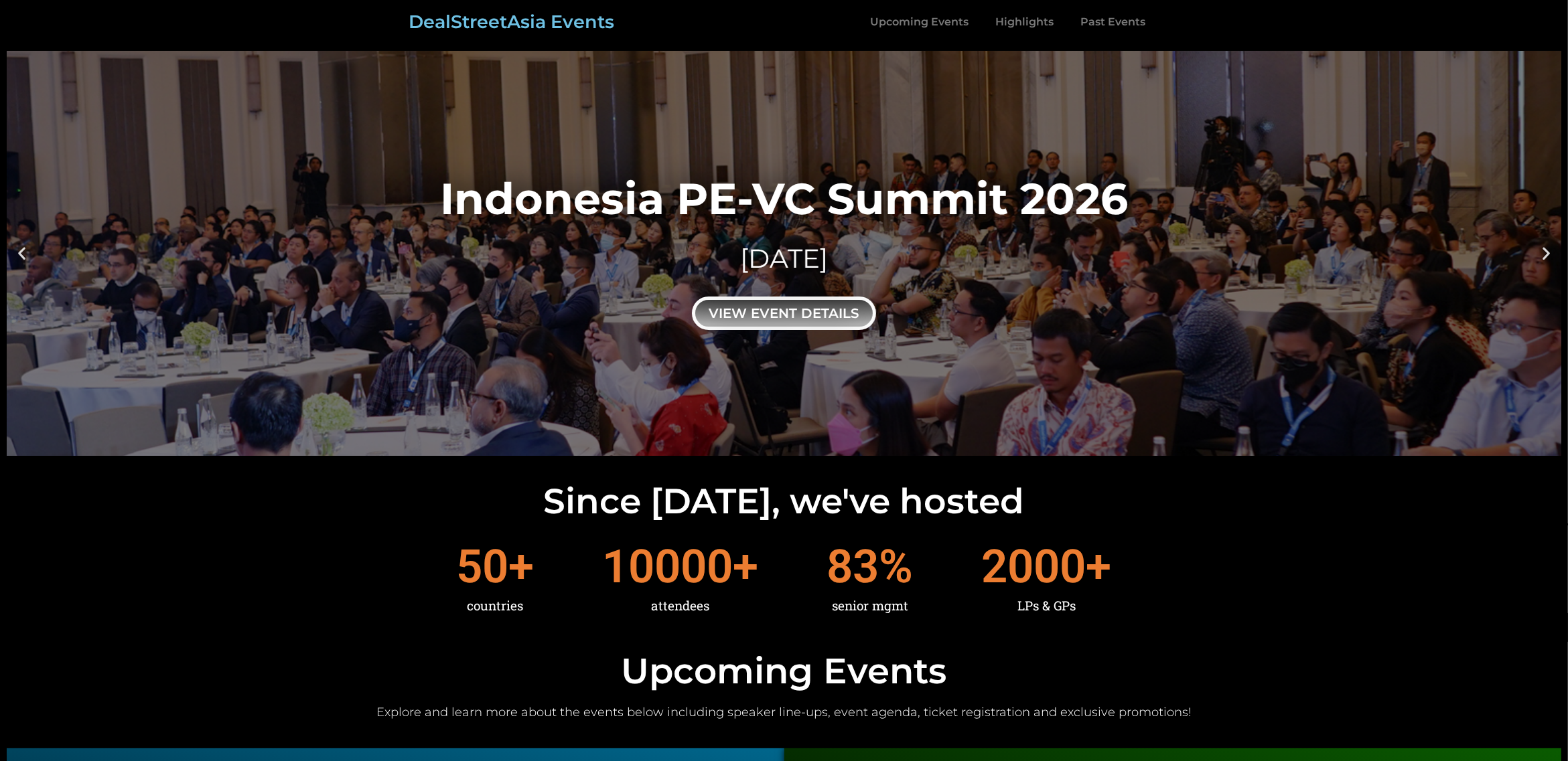
click at [775, 302] on div "view event details" at bounding box center [784, 313] width 184 height 34
click at [755, 314] on div "view event details" at bounding box center [784, 313] width 184 height 34
click at [781, 306] on div "view event details" at bounding box center [784, 313] width 184 height 34
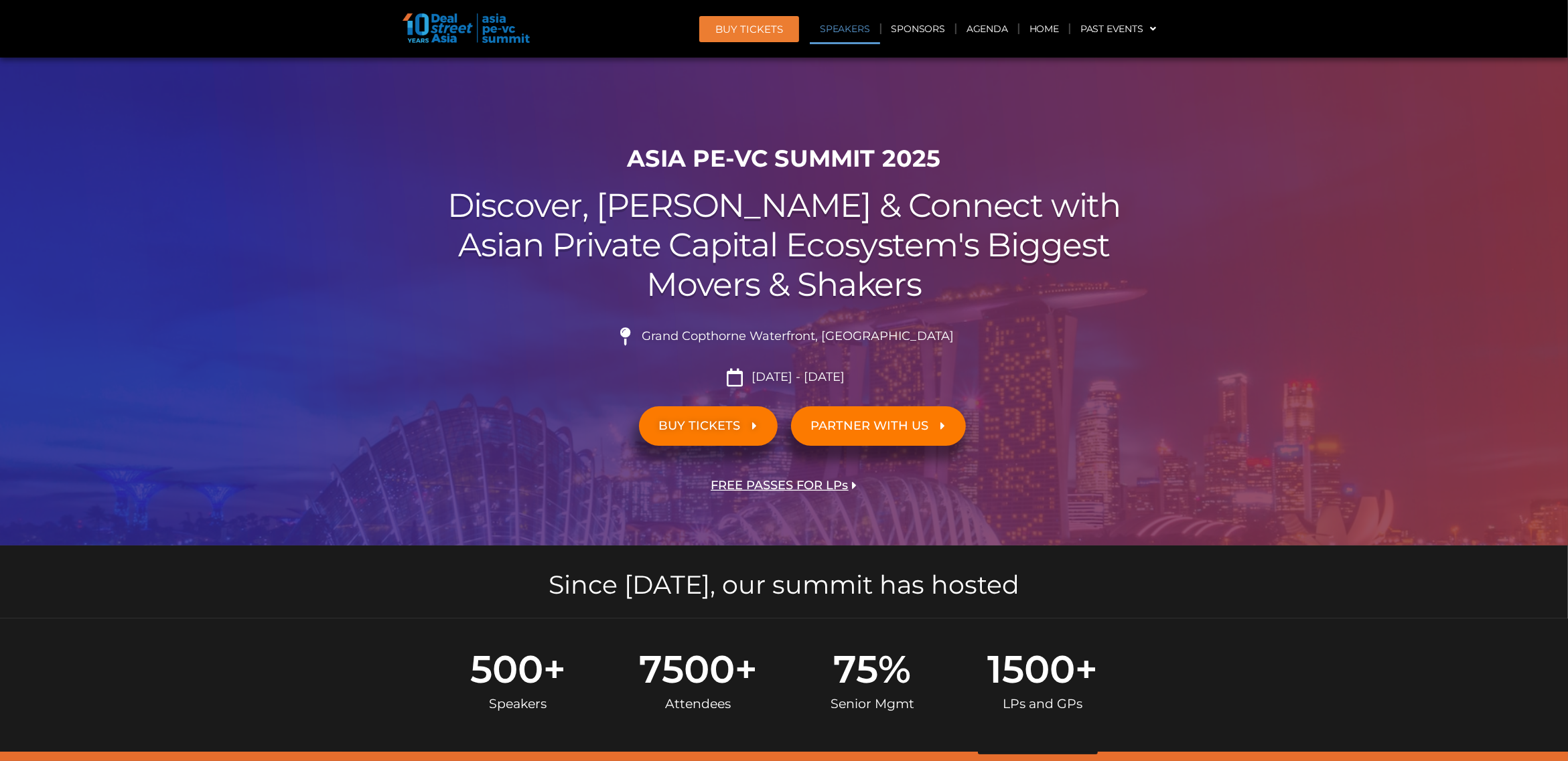
click at [834, 25] on link "Speakers" at bounding box center [844, 29] width 69 height 31
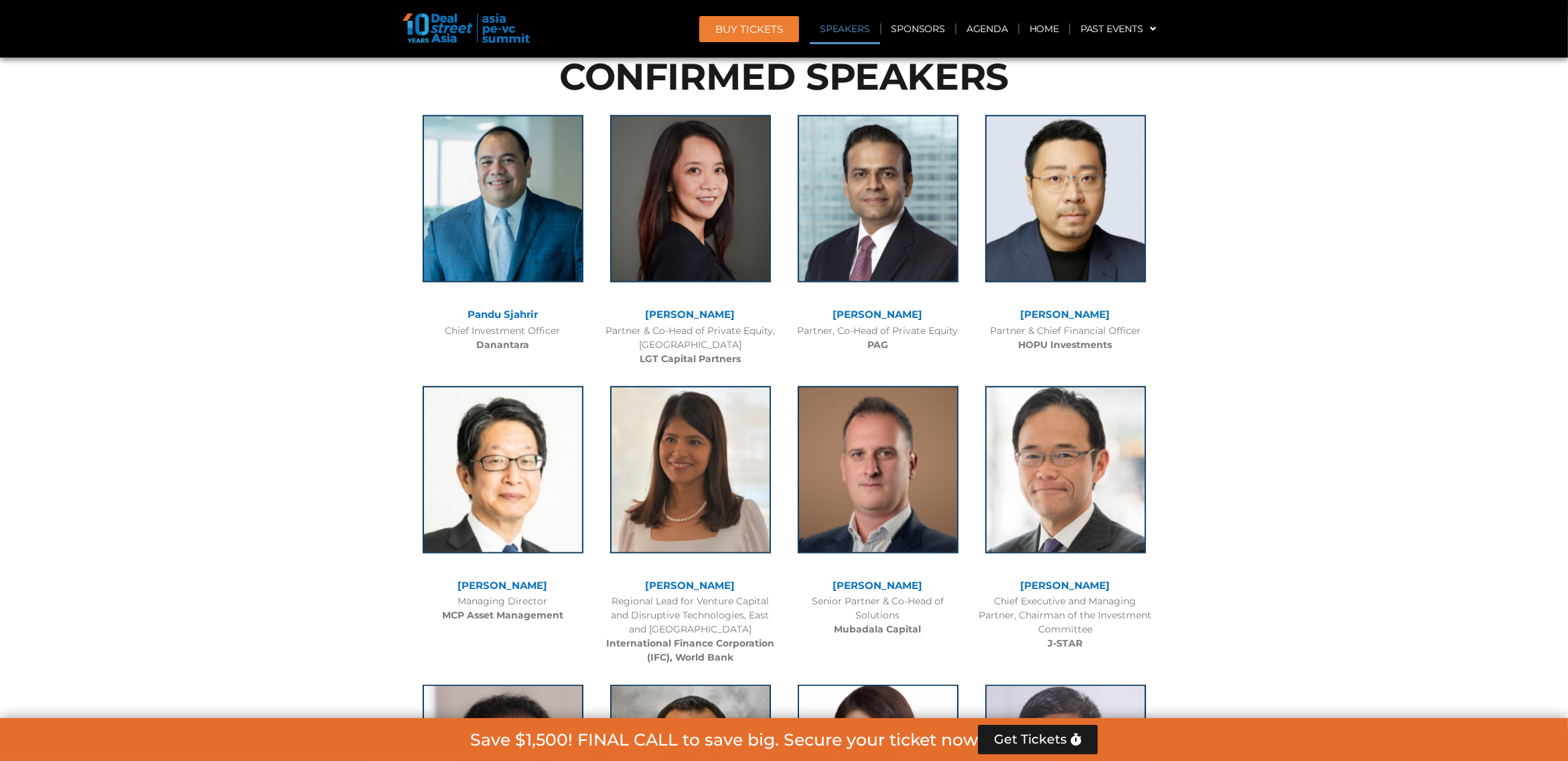
scroll to position [7387, 0]
